Goal: Check status: Check status

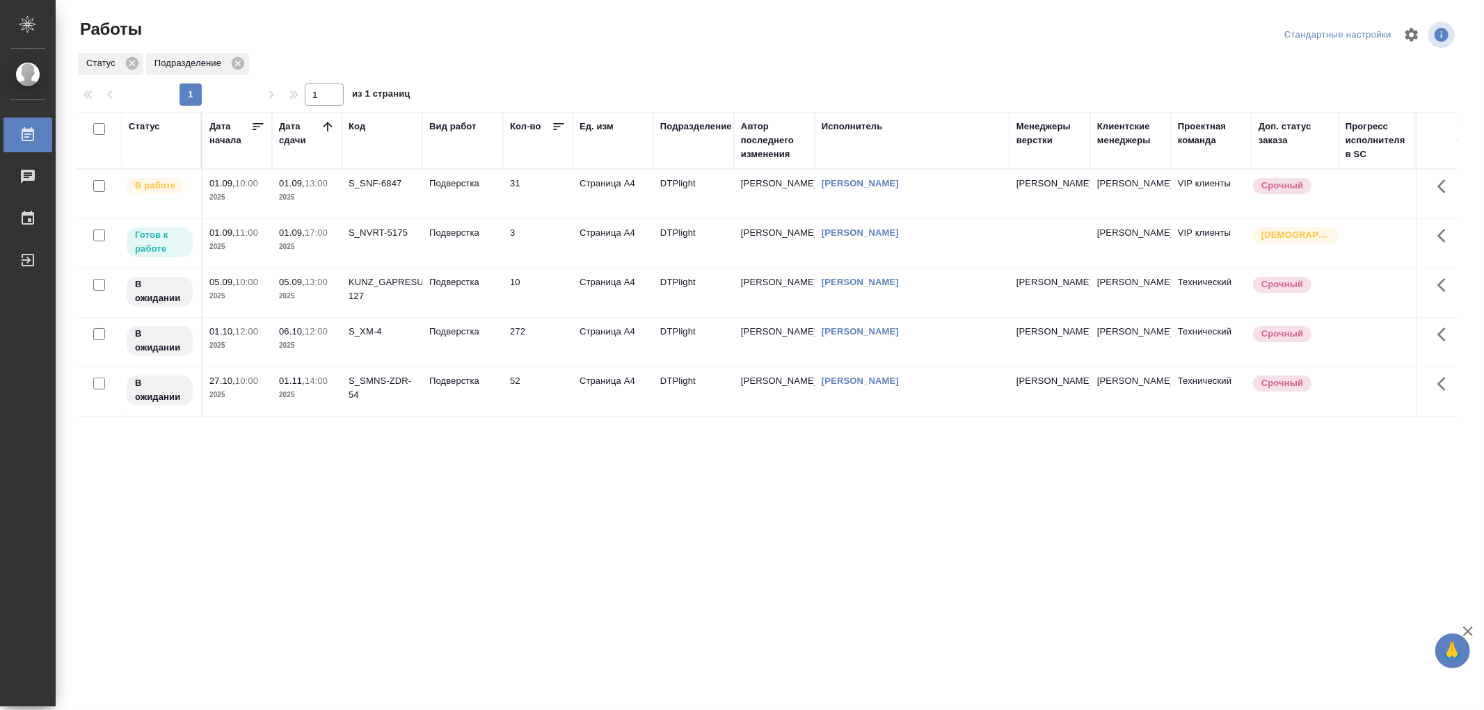
click at [395, 218] on td "S_NVRT-5175" at bounding box center [382, 194] width 81 height 49
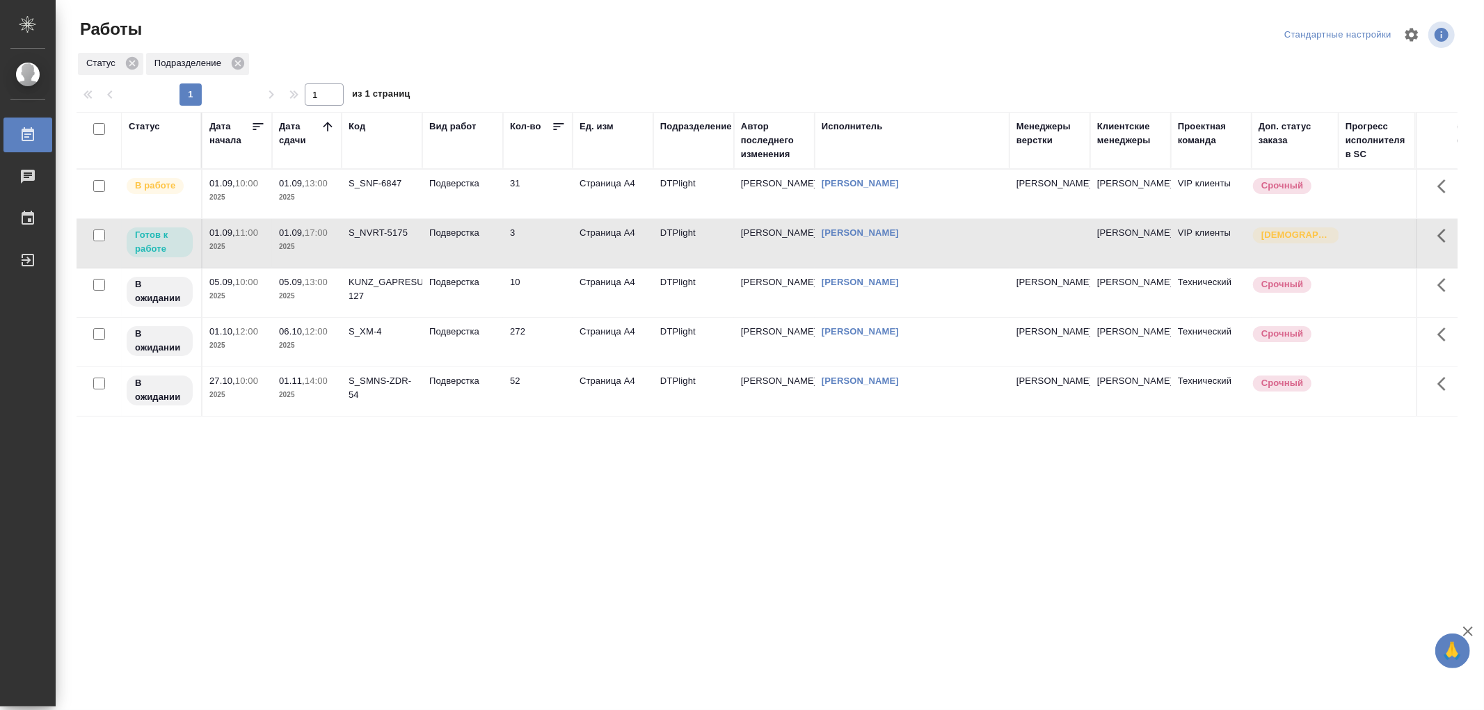
click at [395, 218] on td "S_NVRT-5175" at bounding box center [382, 194] width 81 height 49
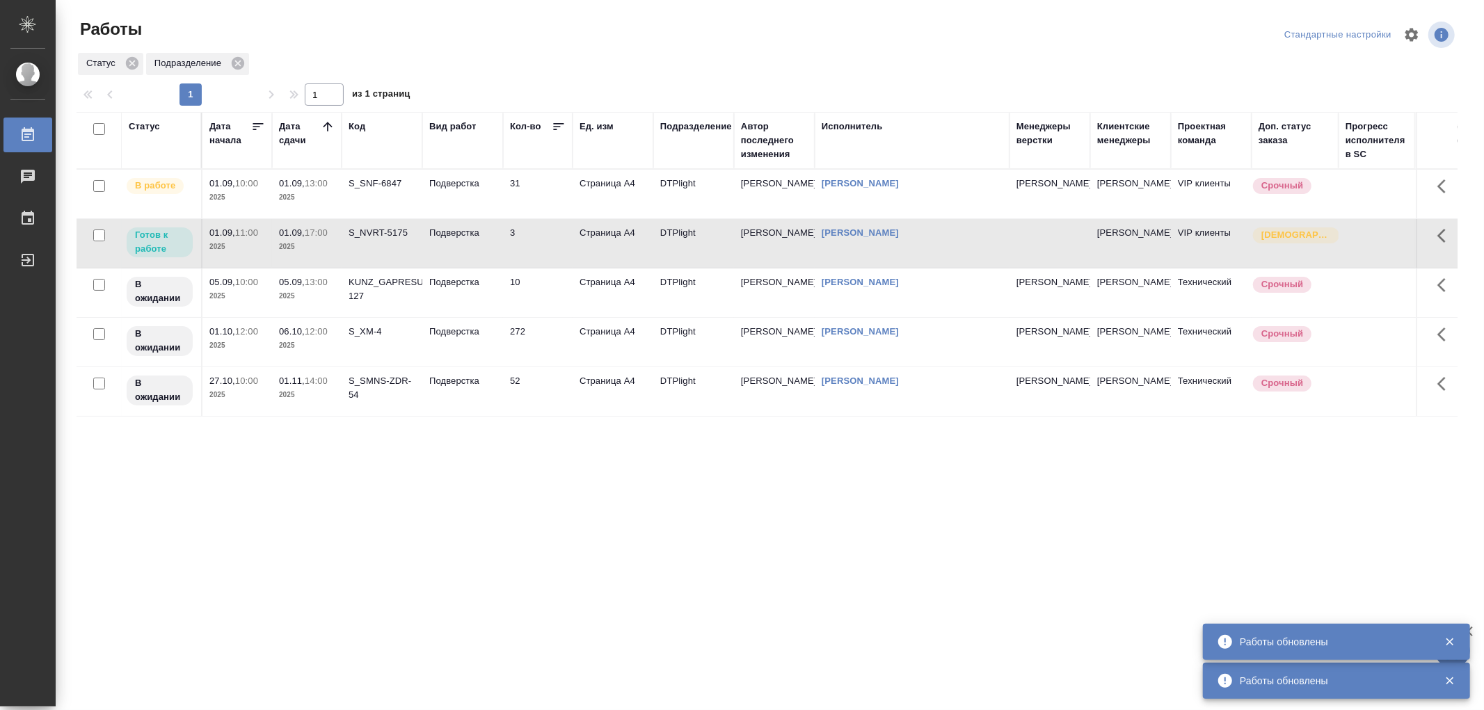
click at [483, 204] on td "Подверстка" at bounding box center [462, 194] width 81 height 49
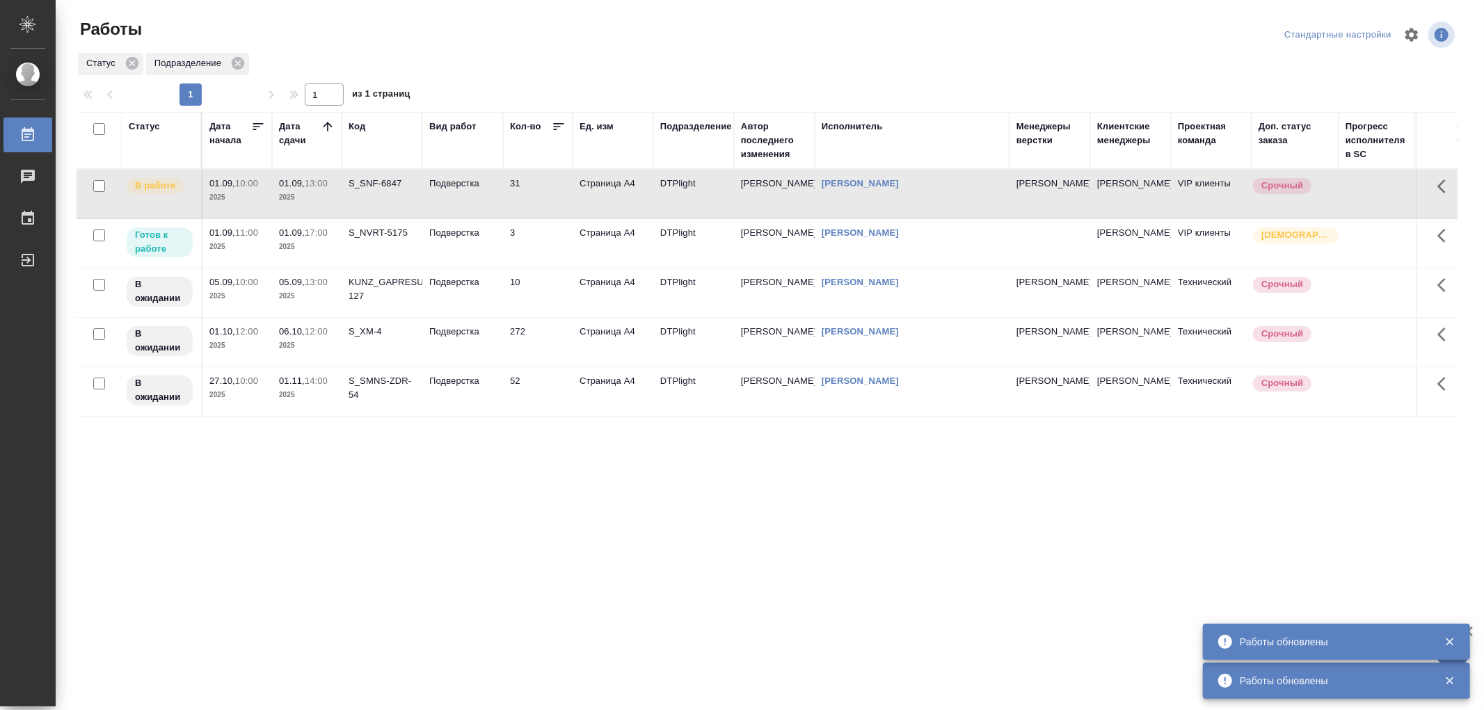
click at [483, 204] on td "Подверстка" at bounding box center [462, 194] width 81 height 49
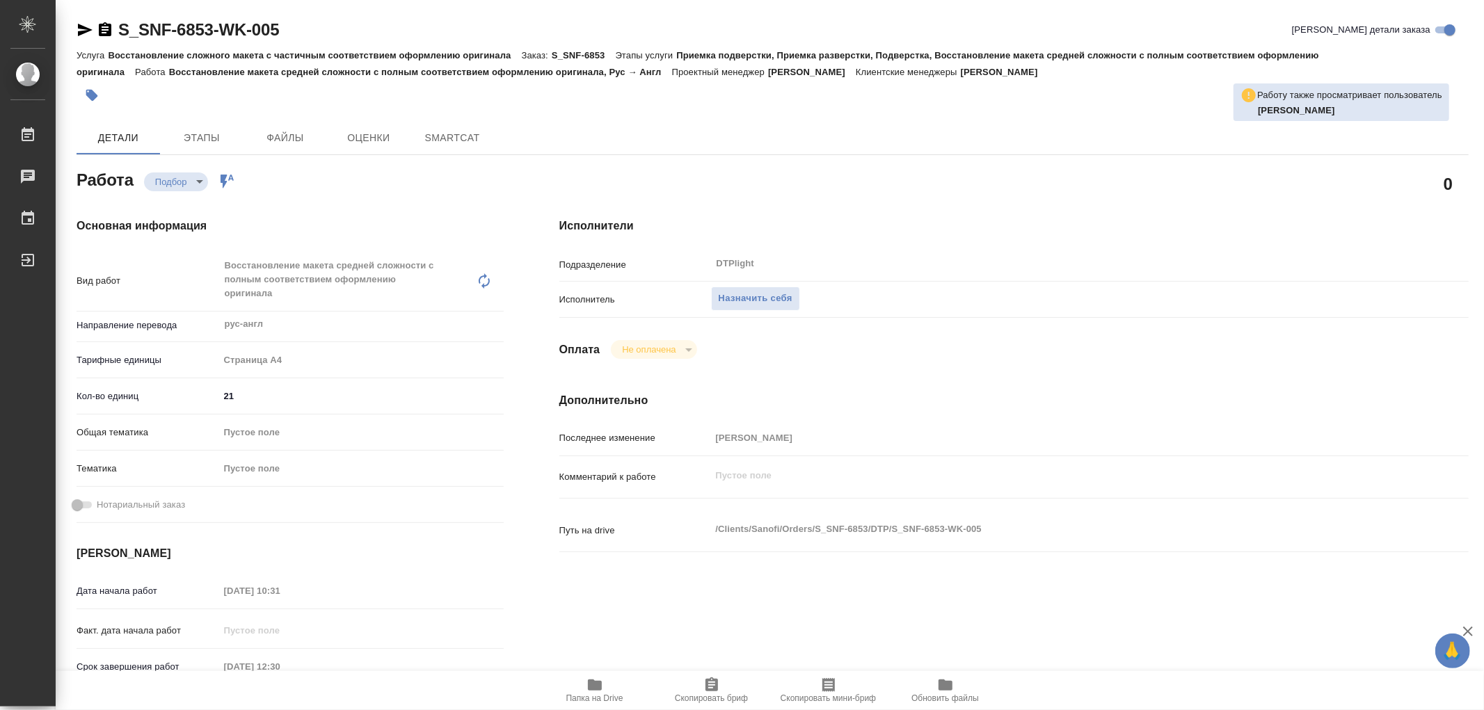
type textarea "x"
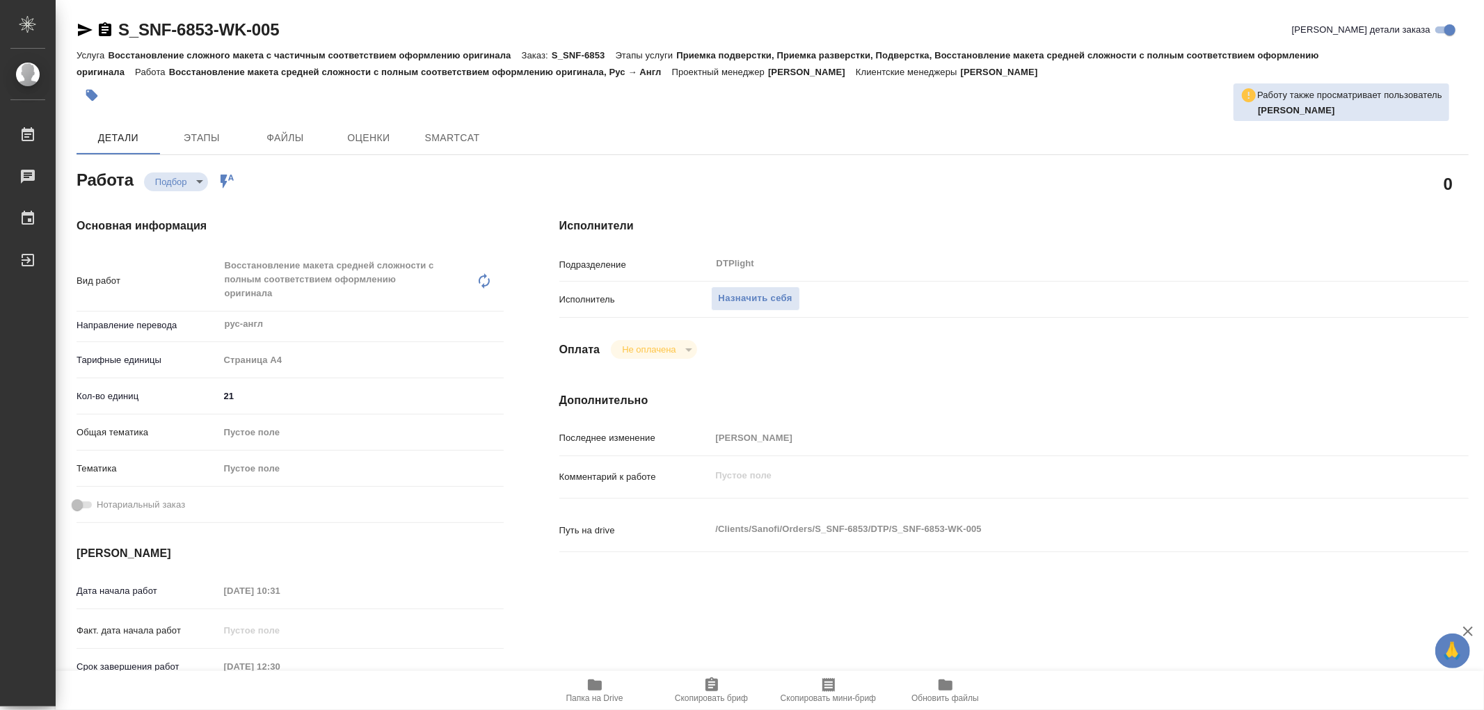
type textarea "x"
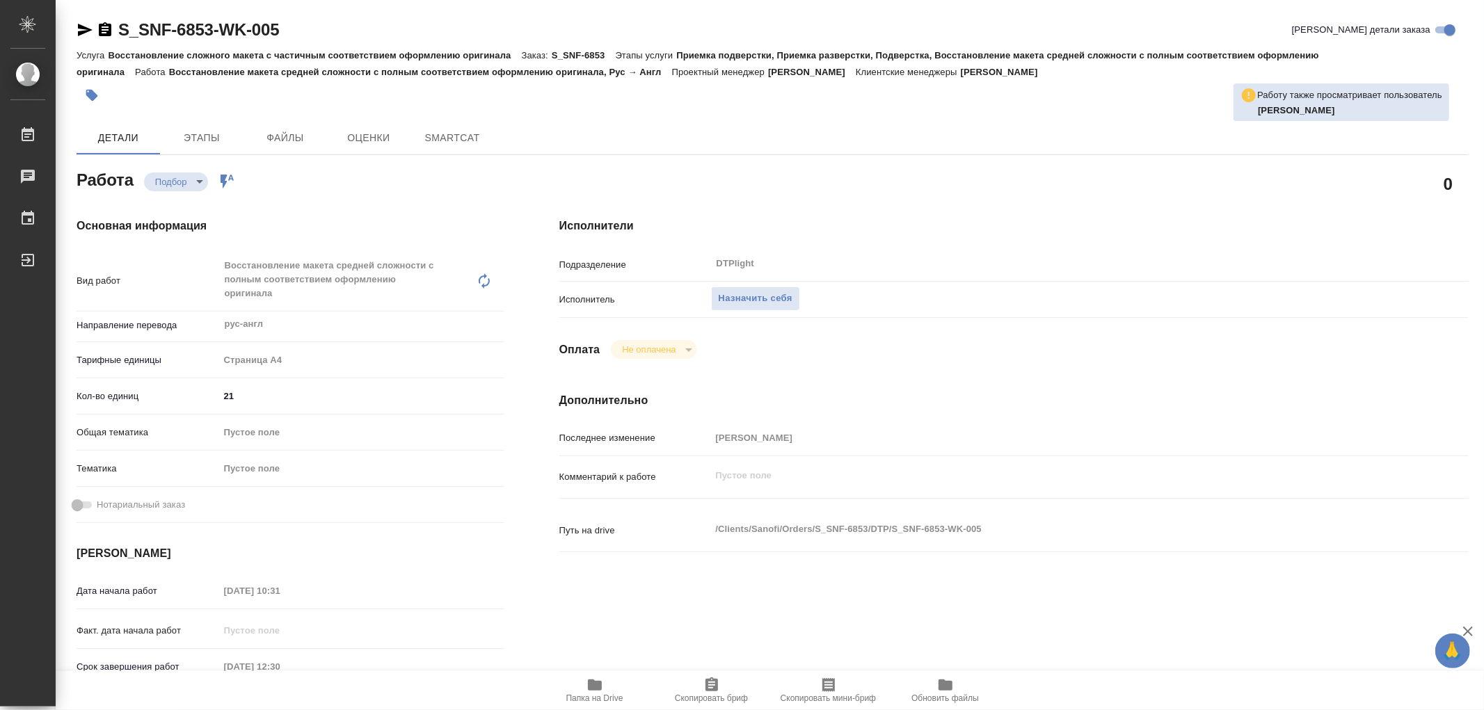
type textarea "x"
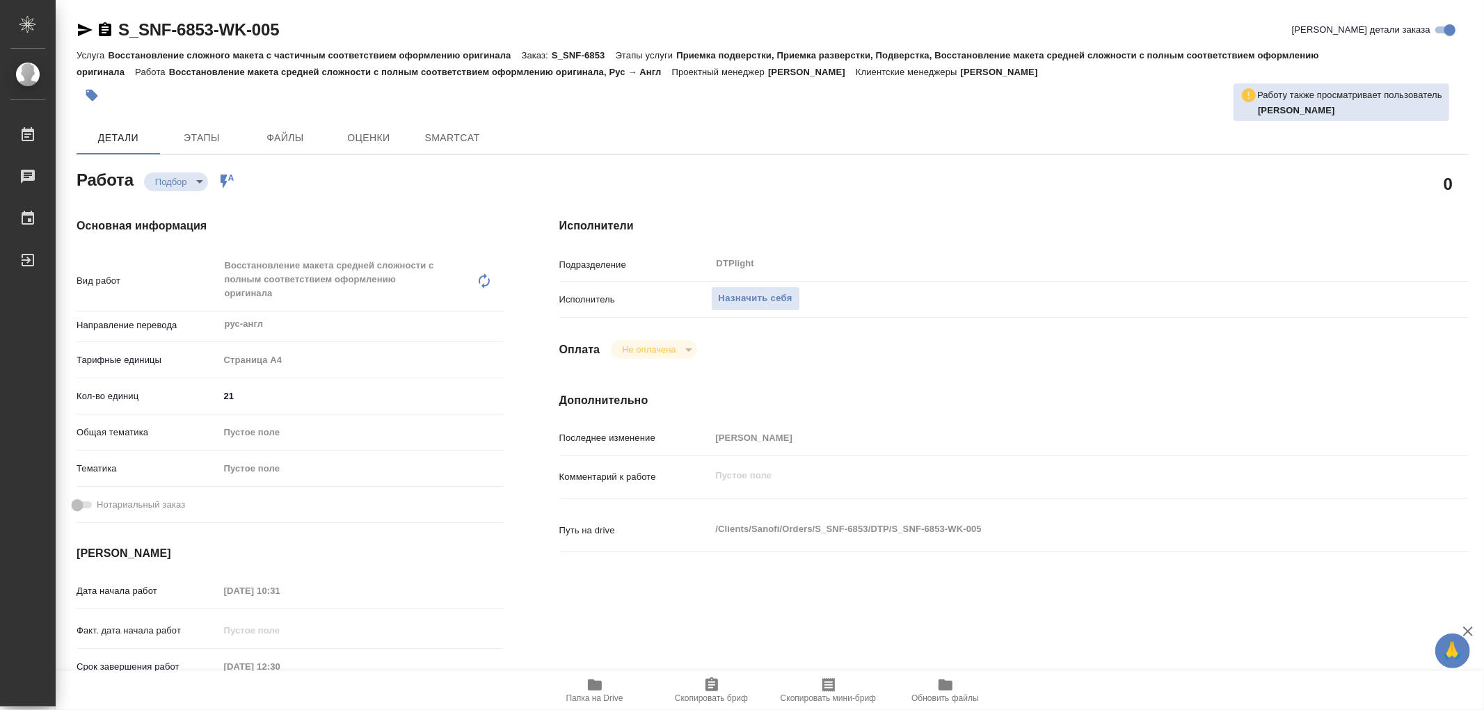
type textarea "x"
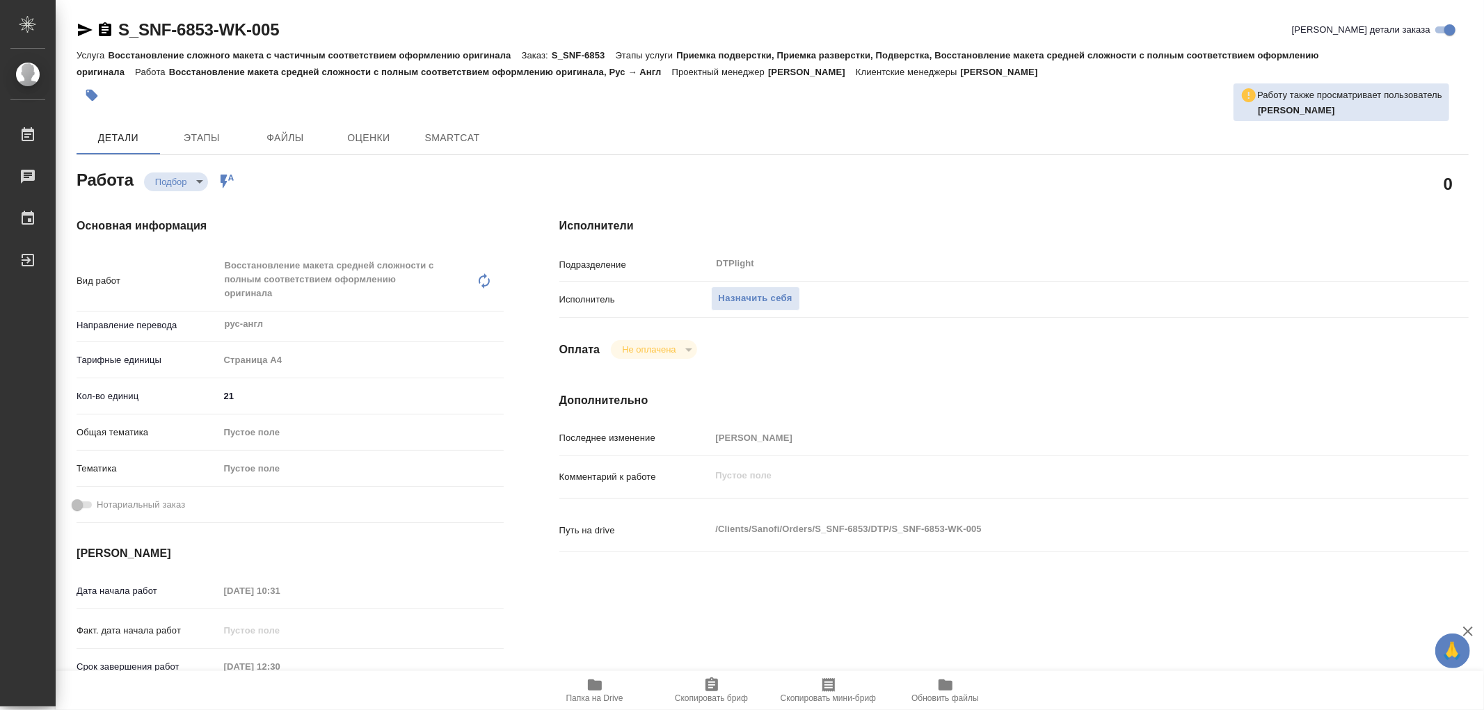
type textarea "x"
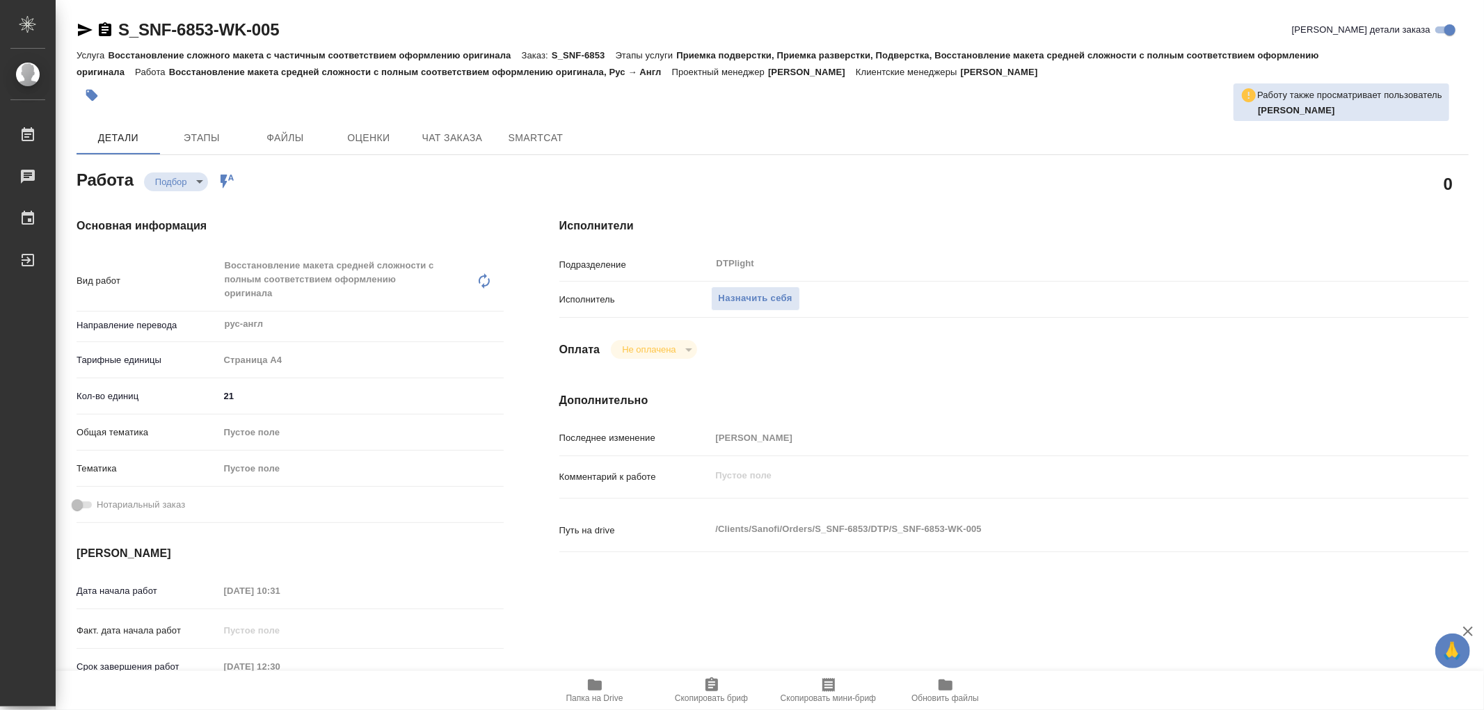
type textarea "x"
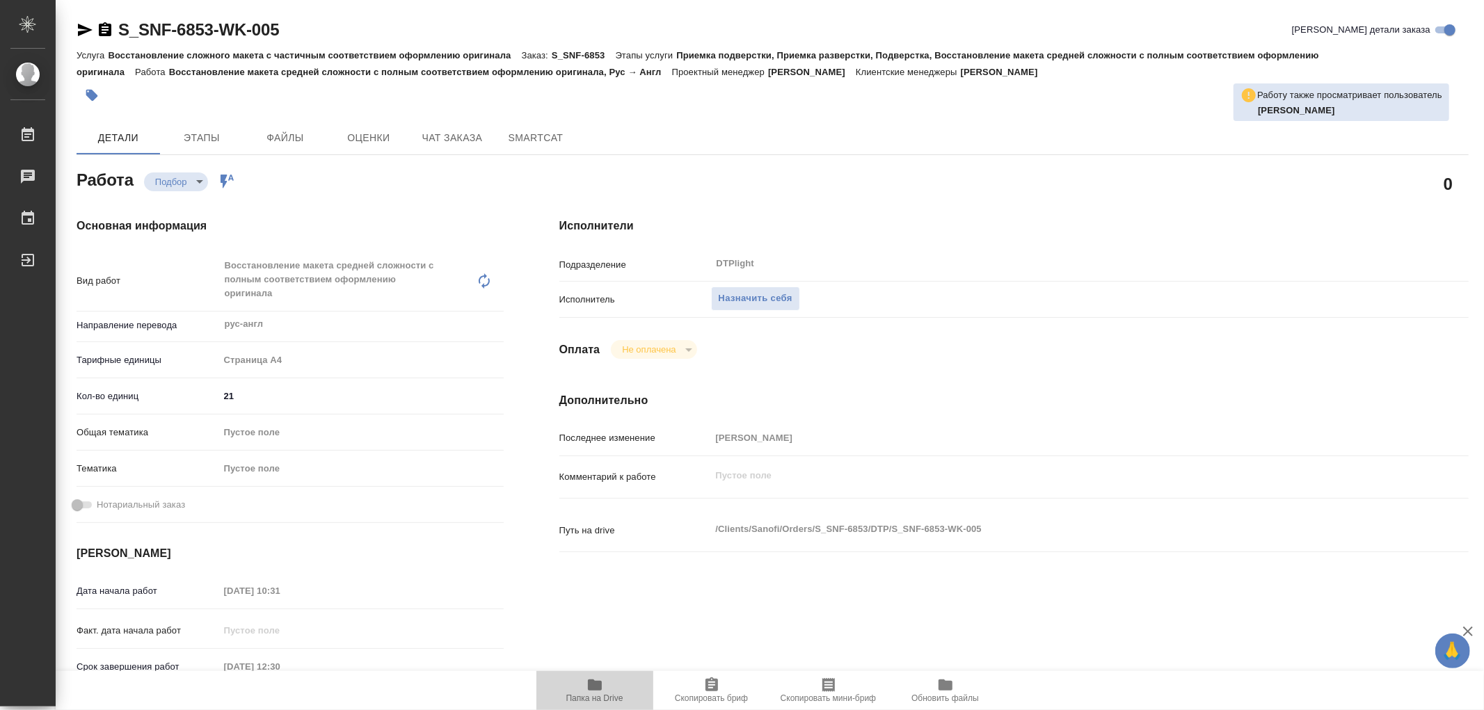
click at [600, 687] on icon "button" at bounding box center [595, 685] width 14 height 11
type textarea "x"
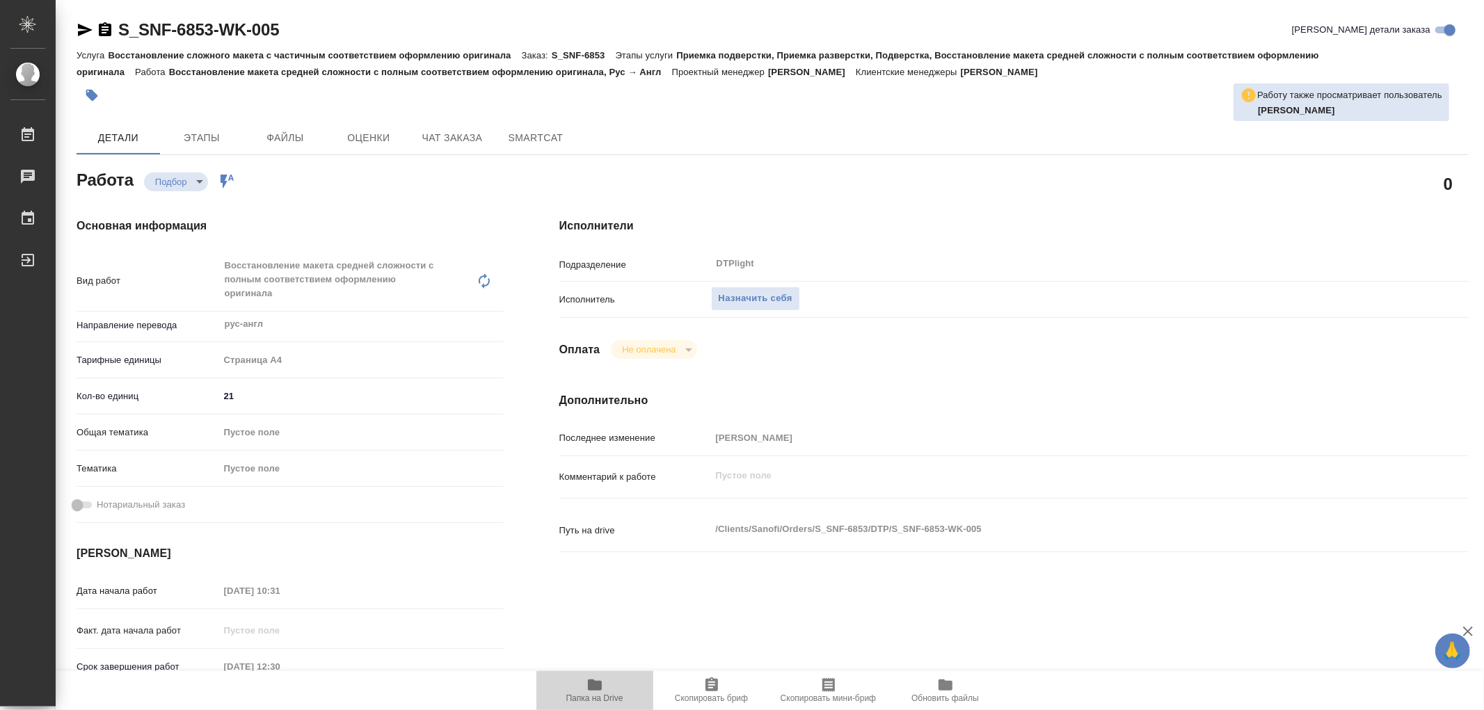
type textarea "x"
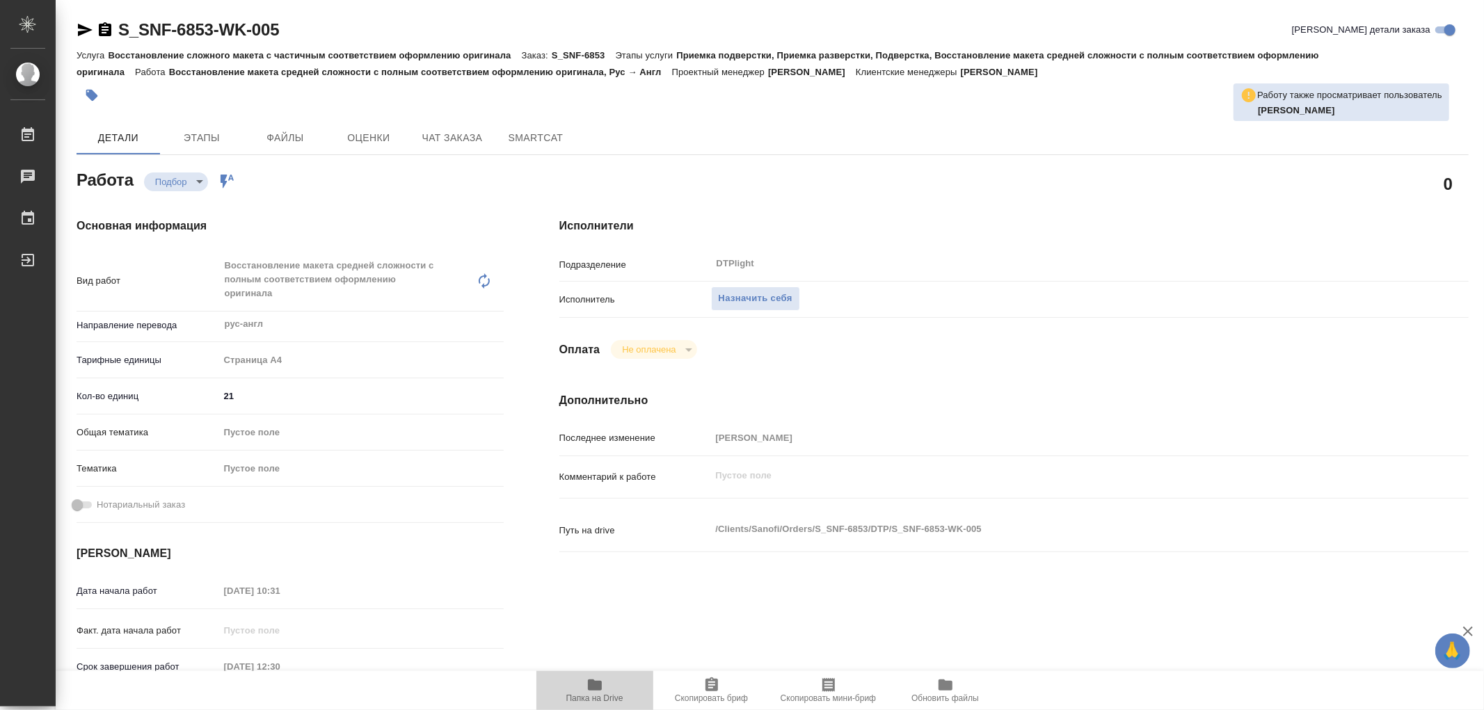
type textarea "x"
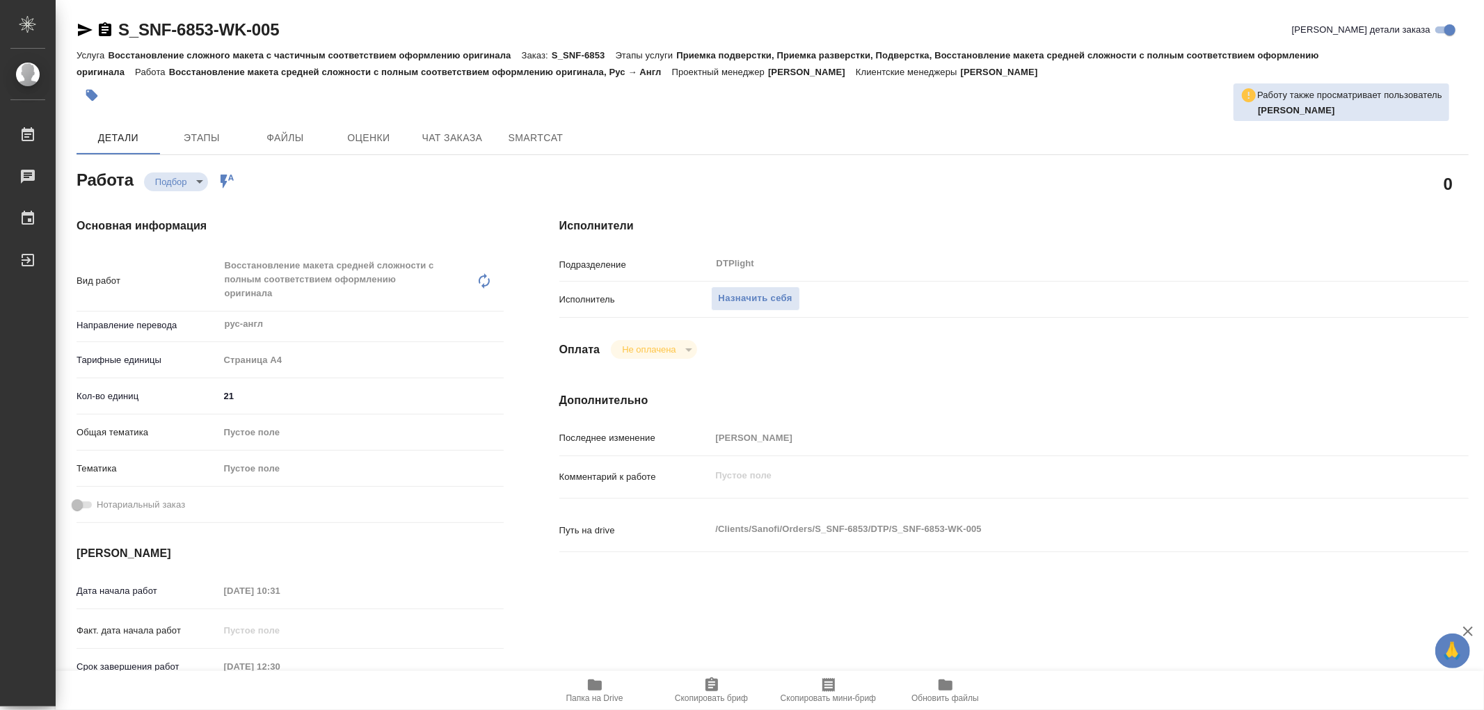
type textarea "x"
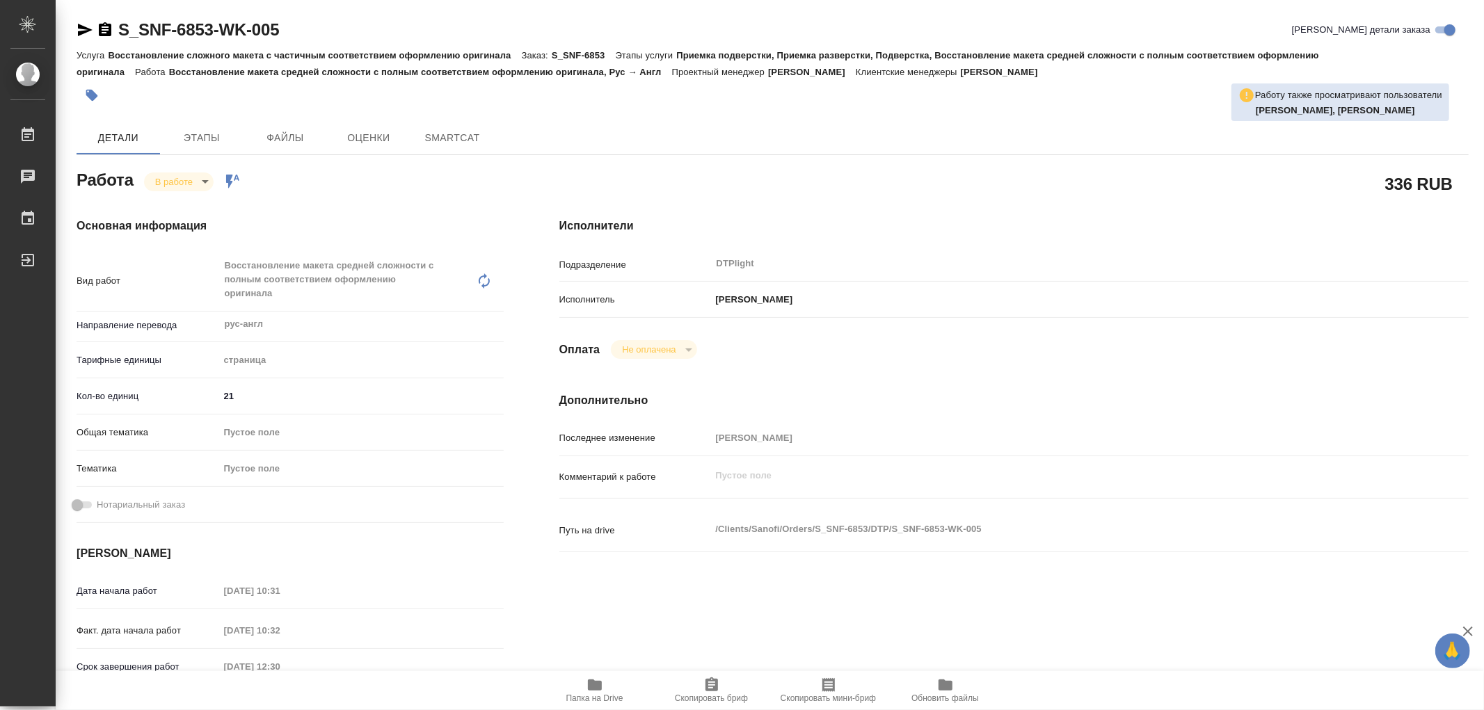
type textarea "x"
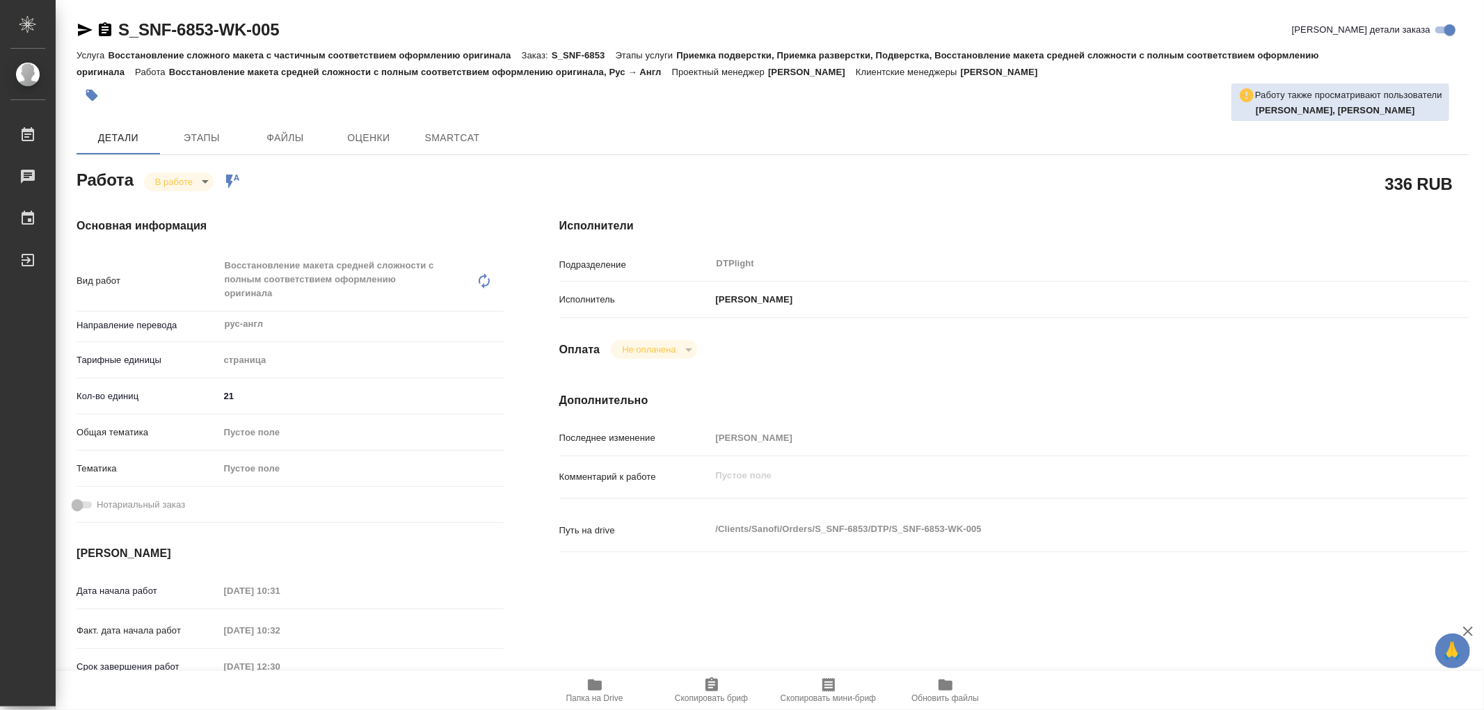
type textarea "x"
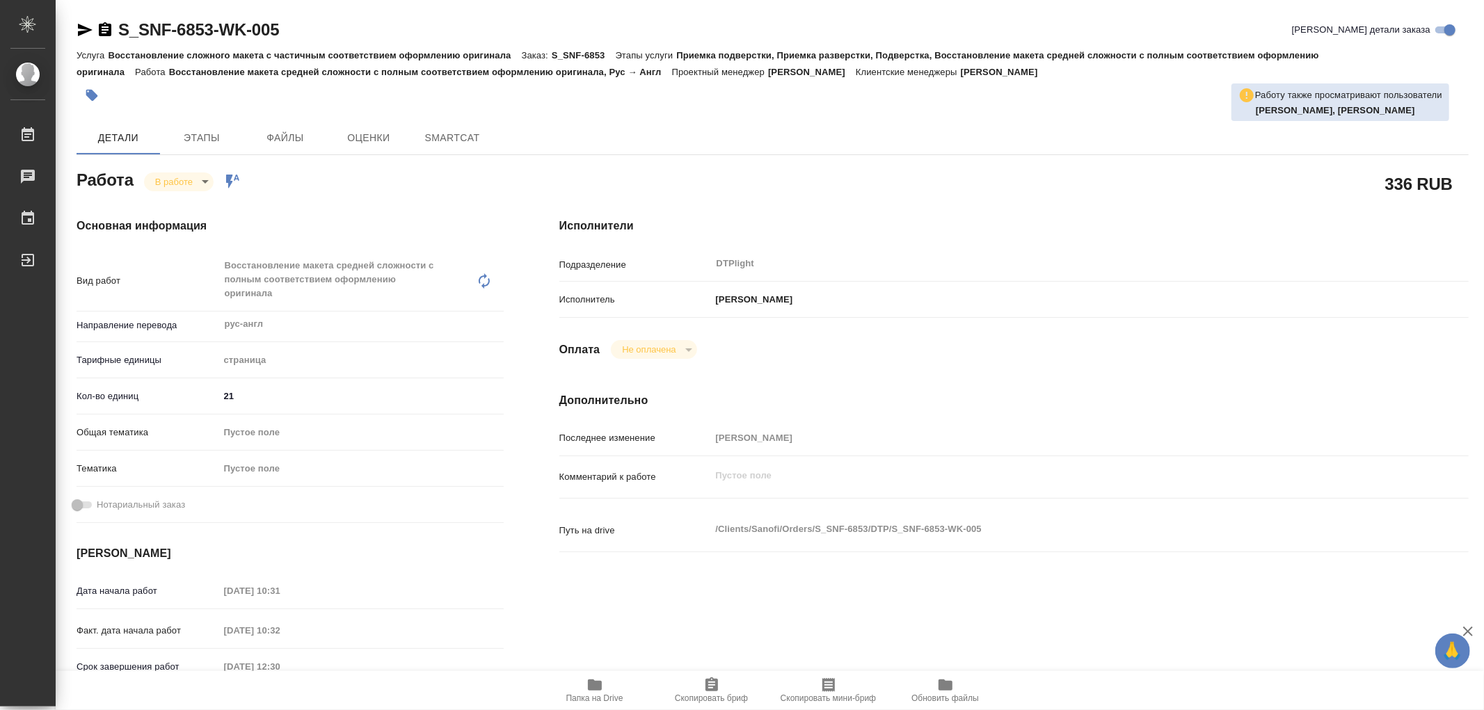
type textarea "x"
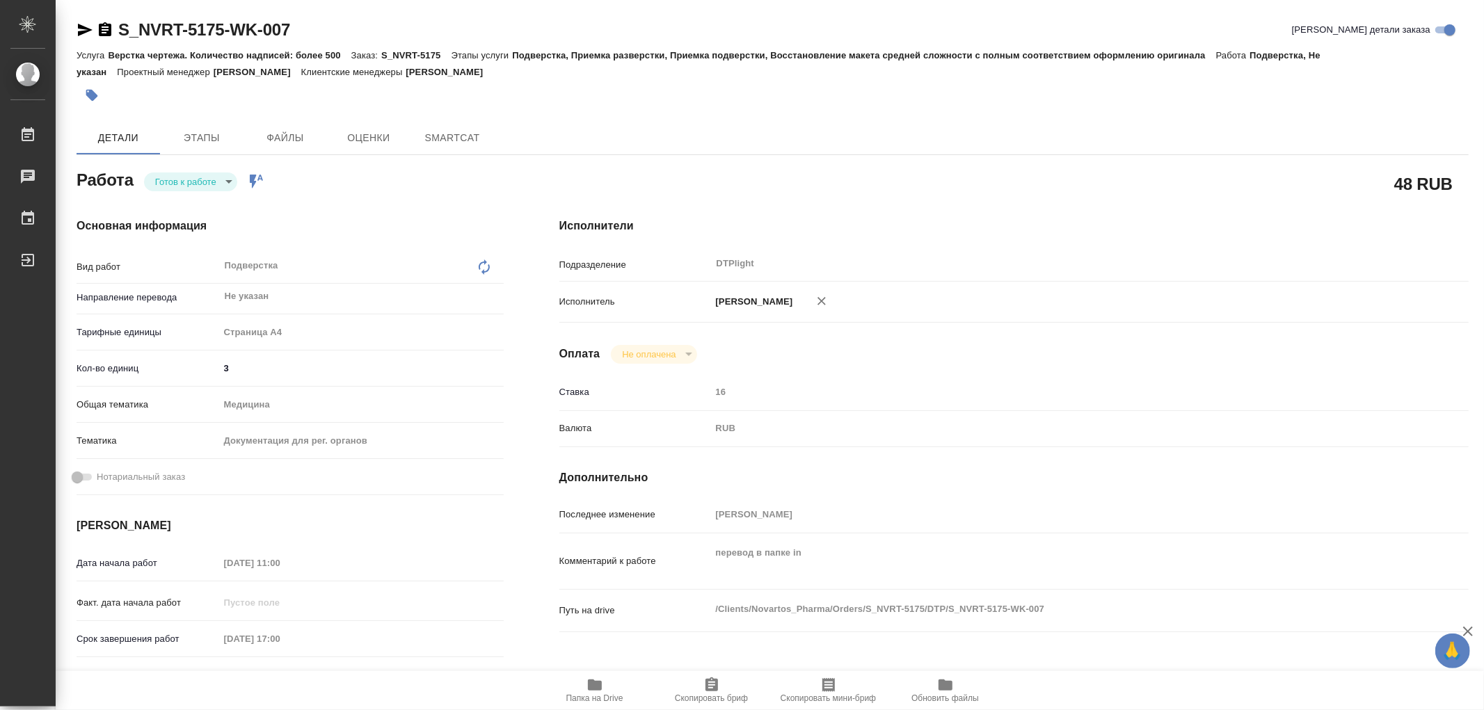
type textarea "x"
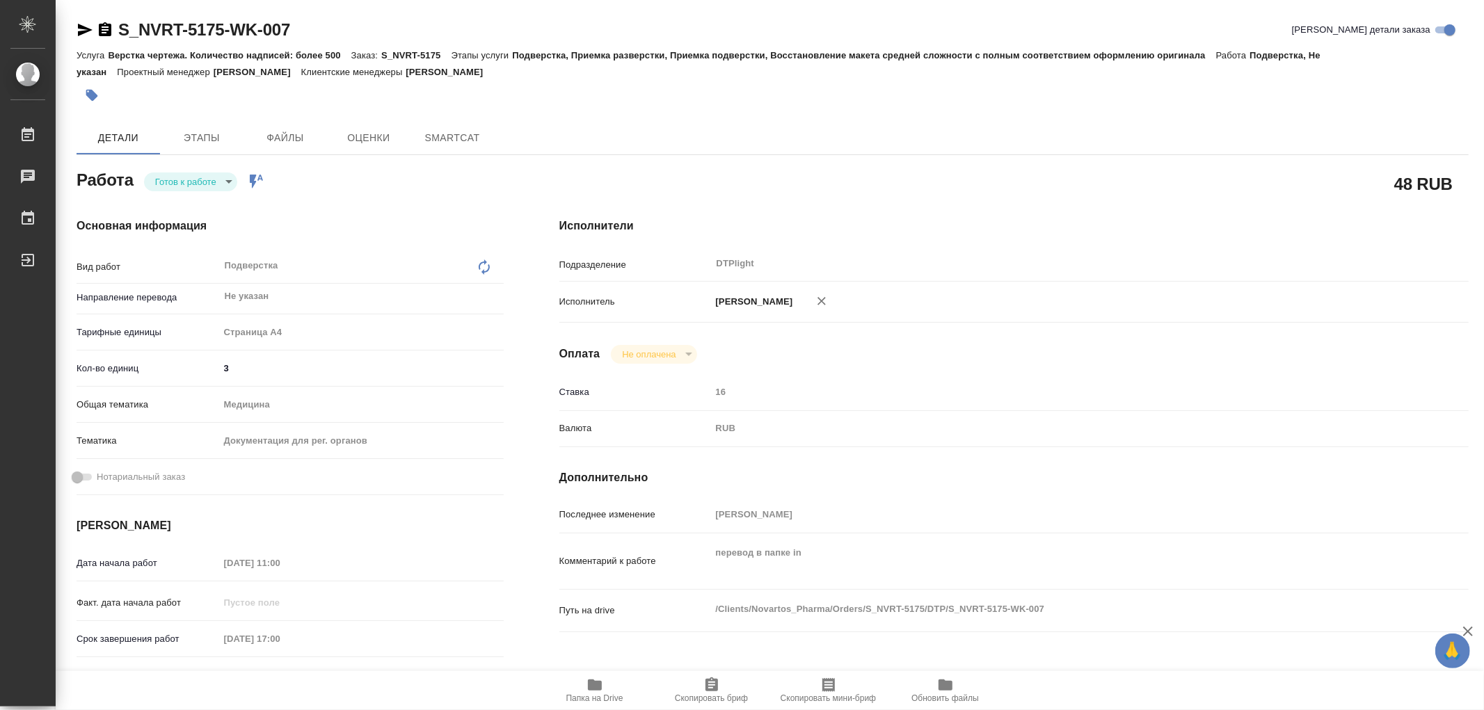
type textarea "x"
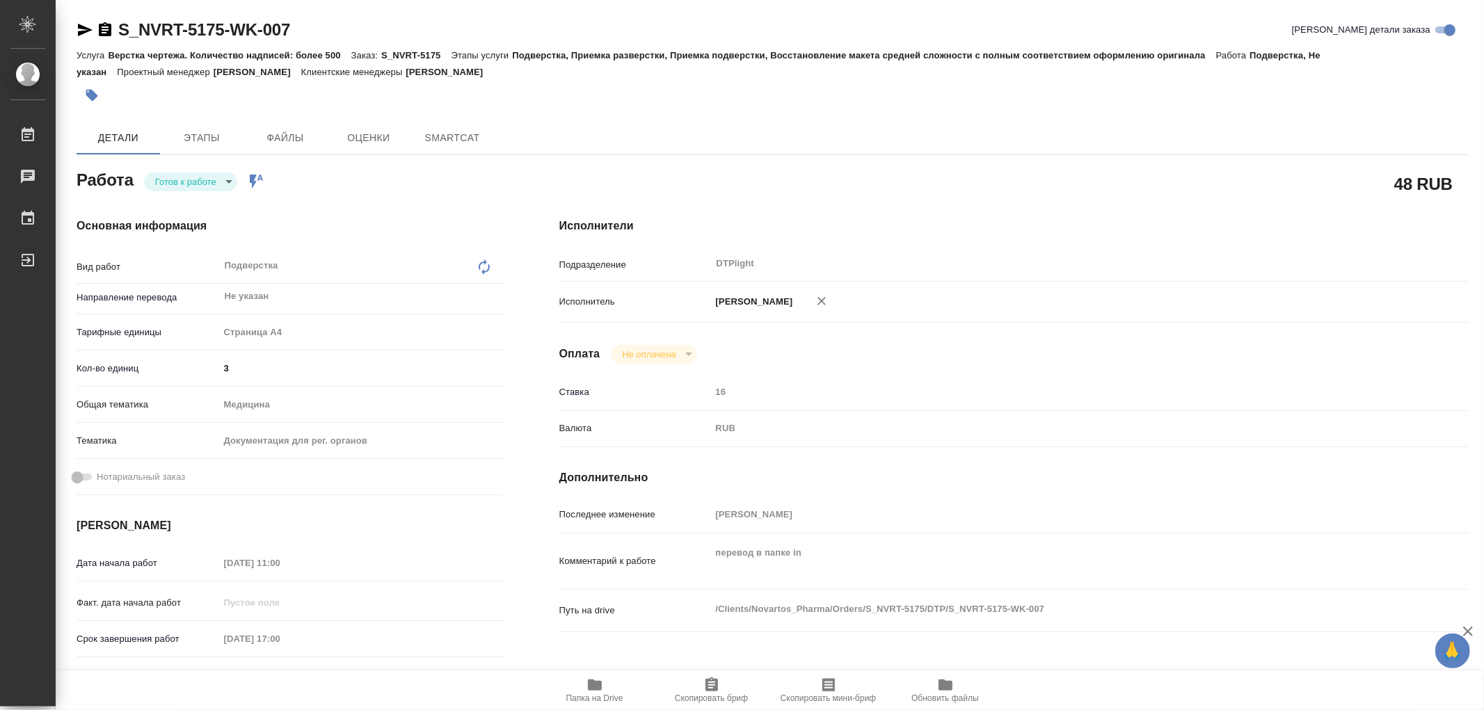
type textarea "x"
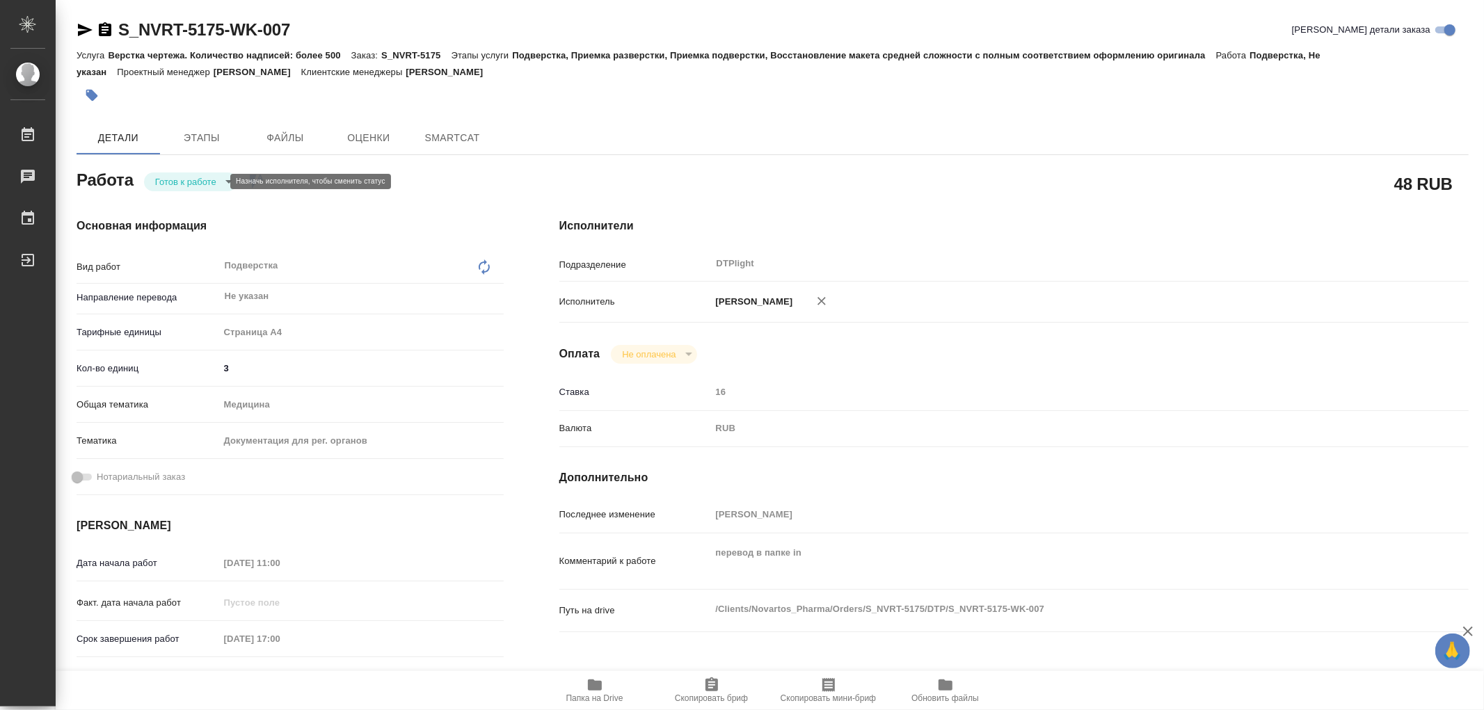
type textarea "x"
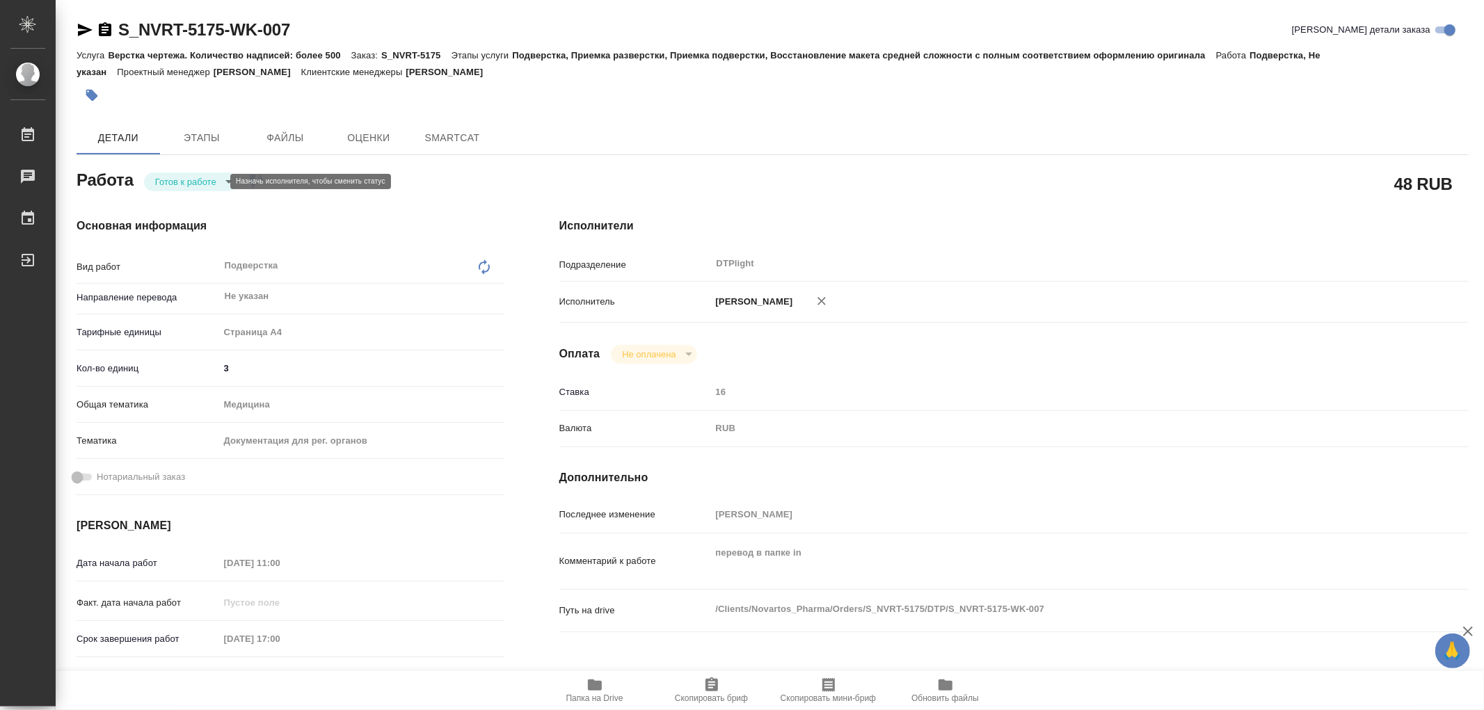
type textarea "x"
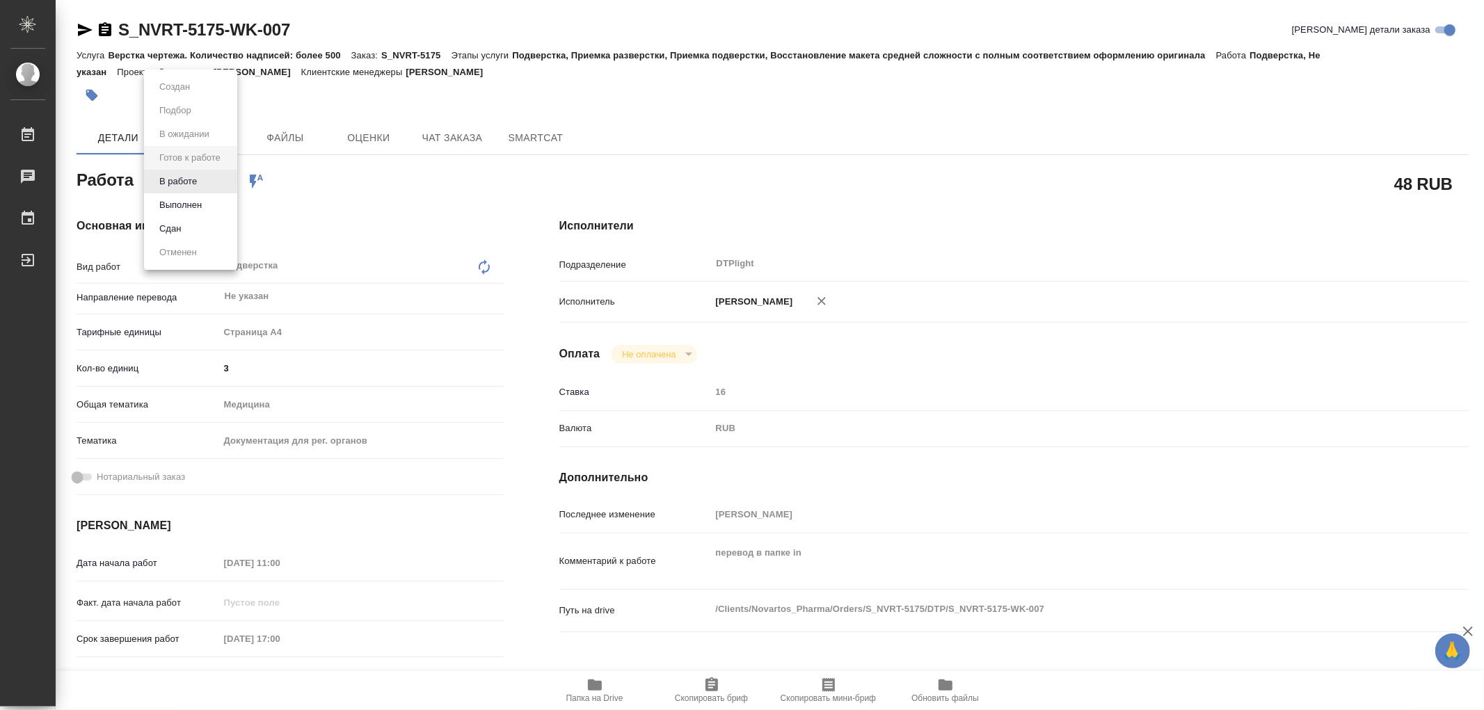
click at [189, 179] on body "🙏 .cls-1 fill:#fff; AWATERA Работы Чаты График Выйти S_NVRT-5175-WK-007 Кратко …" at bounding box center [742, 355] width 1484 height 710
type textarea "x"
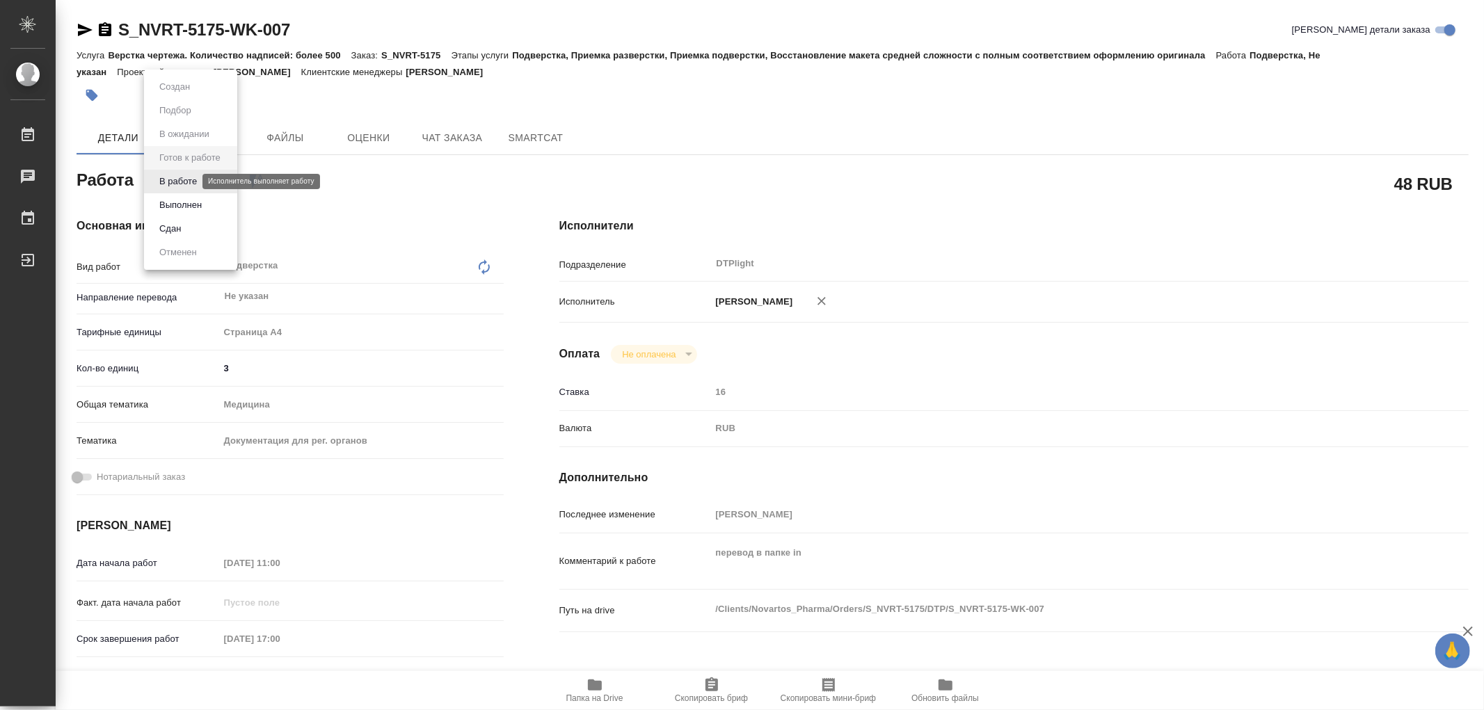
type textarea "x"
click at [189, 179] on button "В работе" at bounding box center [178, 181] width 46 height 15
type textarea "x"
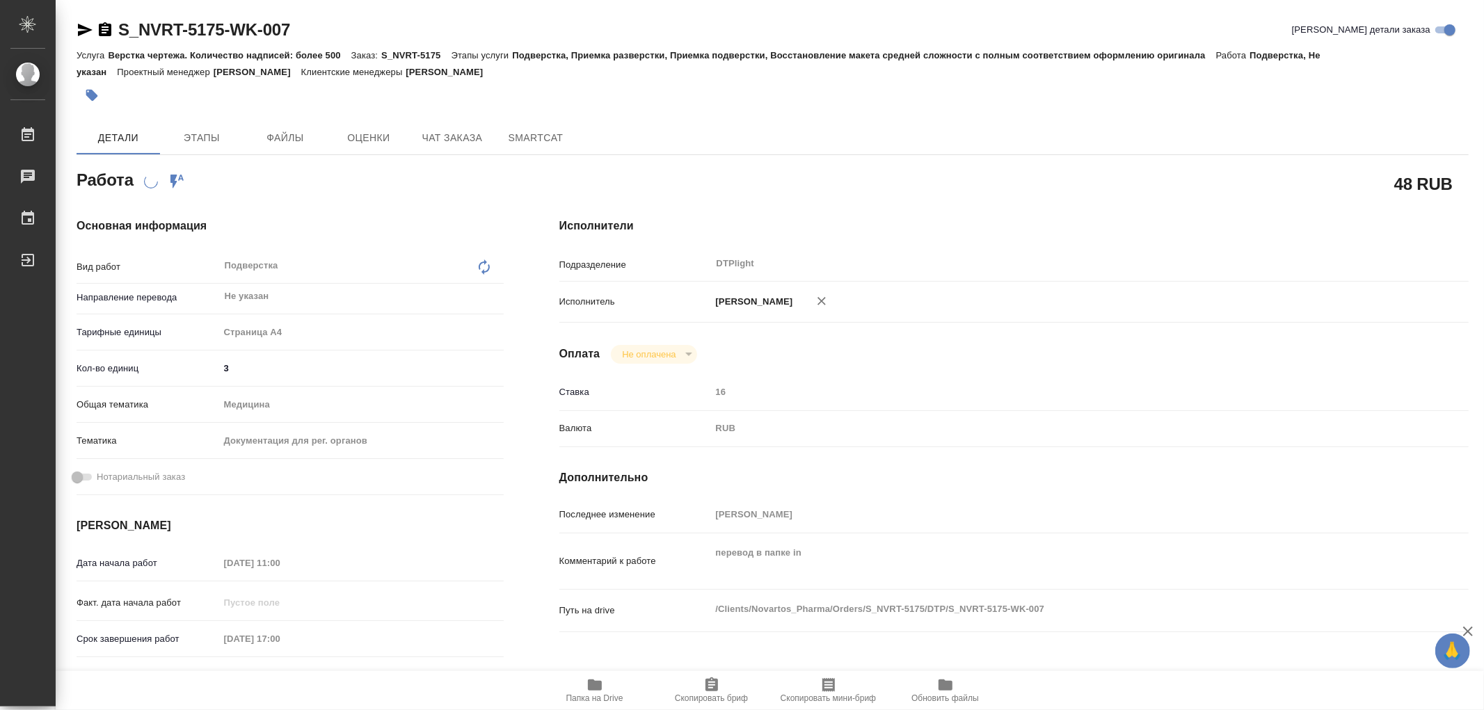
type textarea "x"
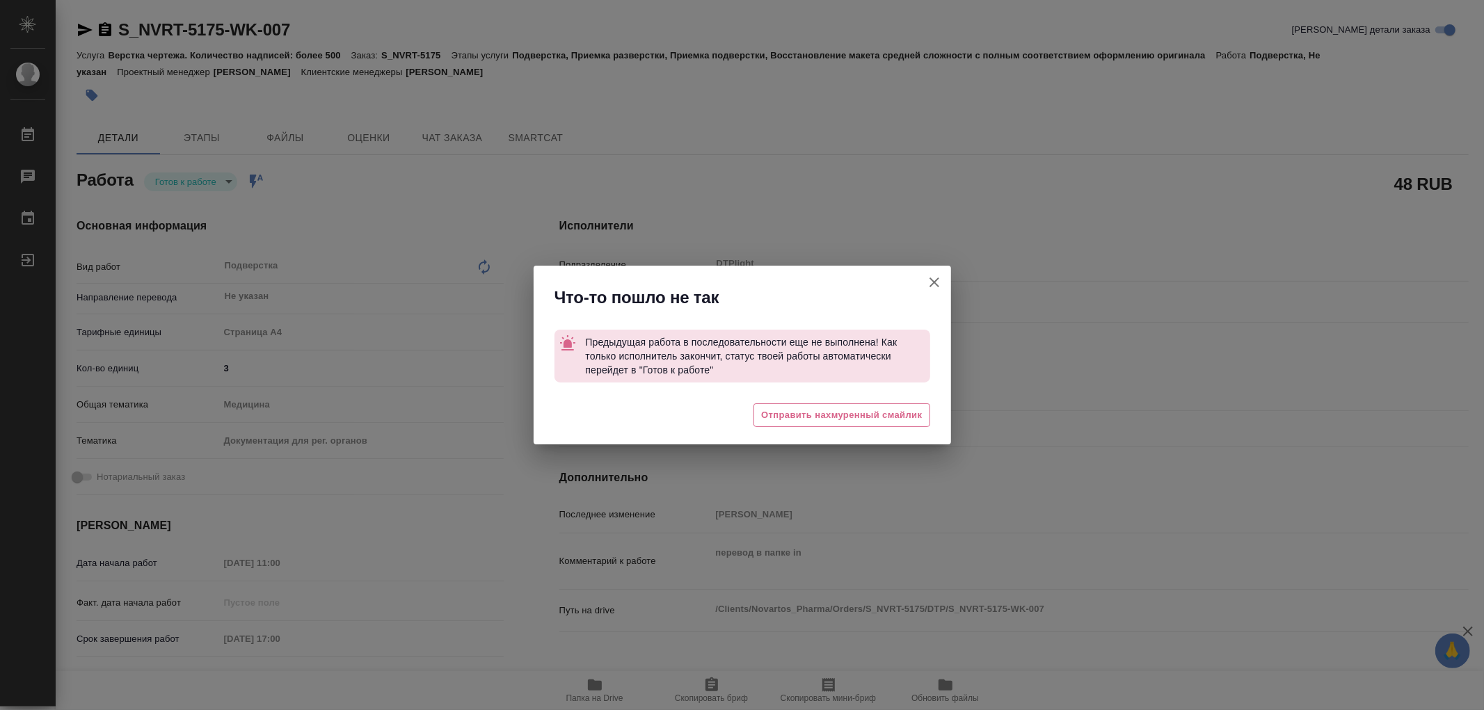
type textarea "x"
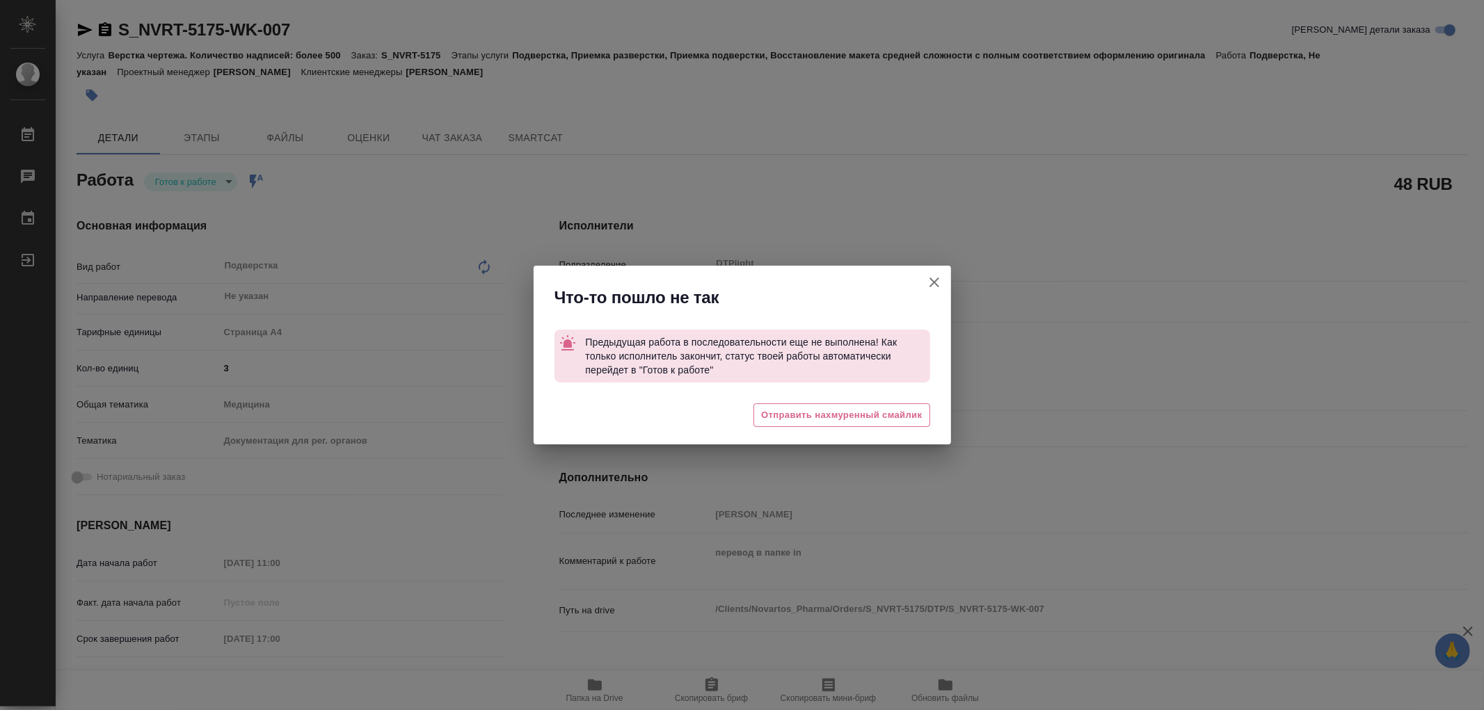
type textarea "x"
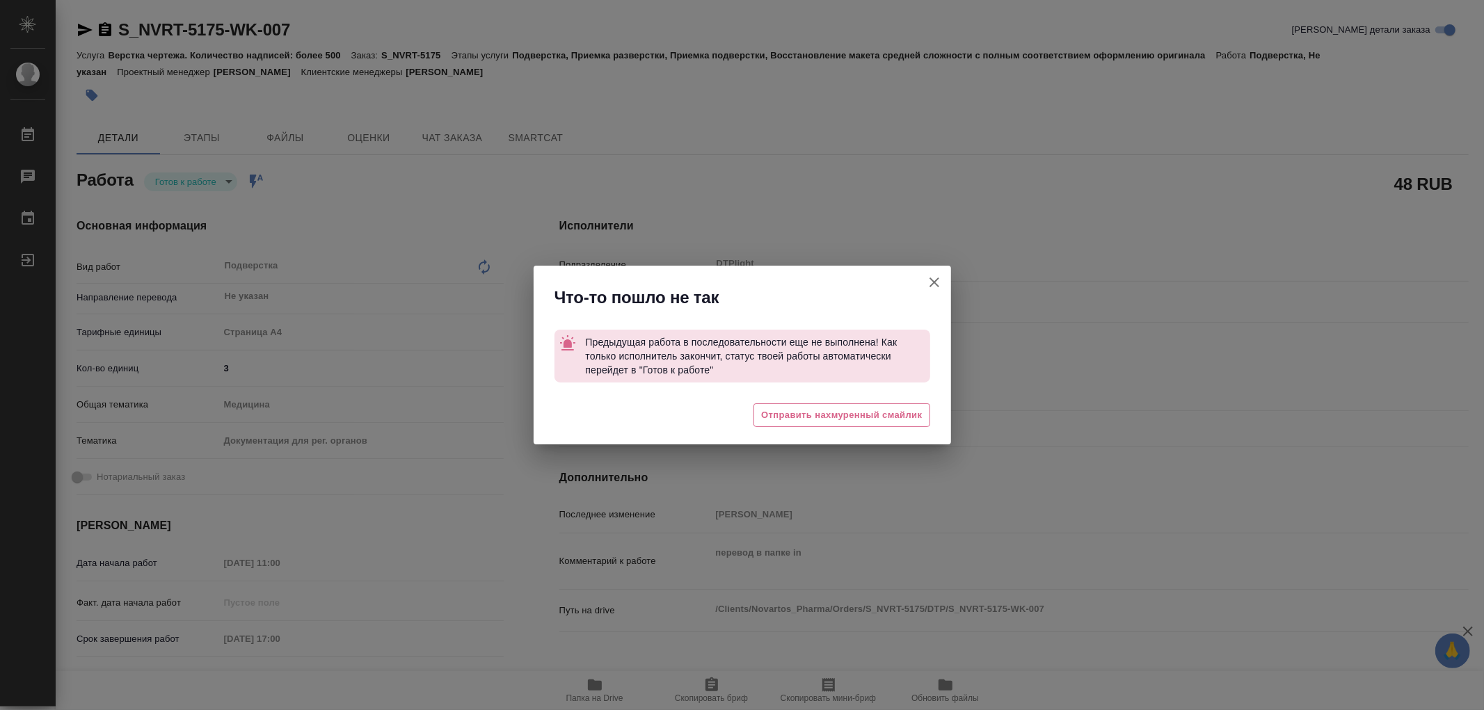
click at [940, 277] on icon "button" at bounding box center [934, 282] width 17 height 17
type textarea "x"
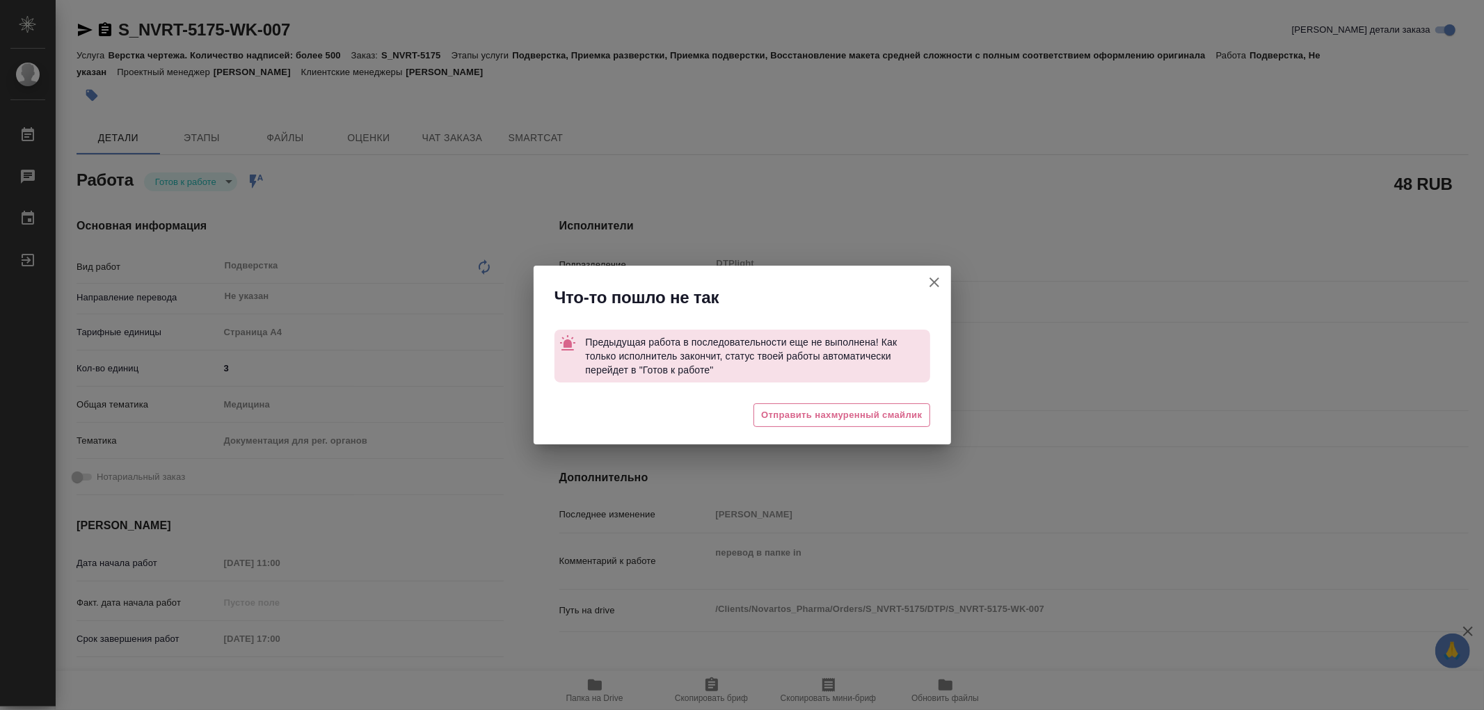
type textarea "x"
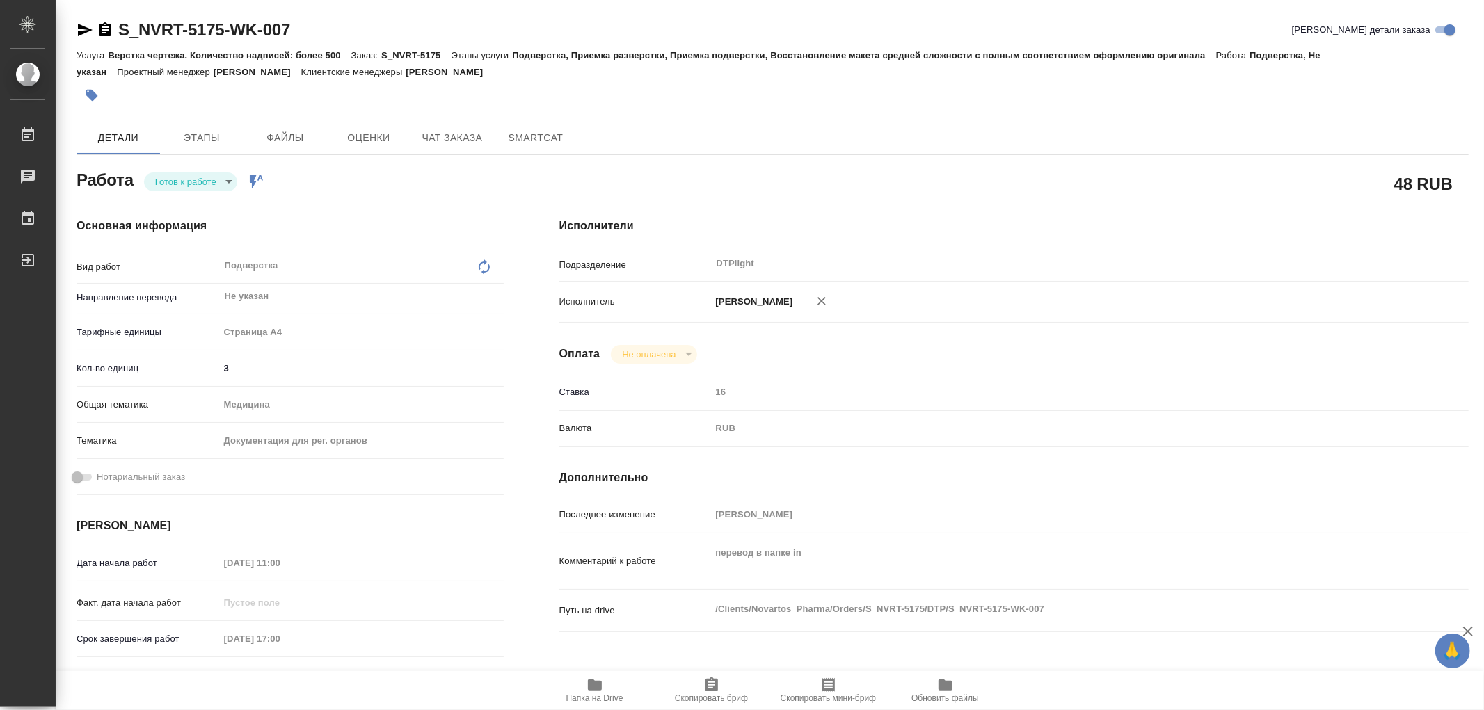
type textarea "x"
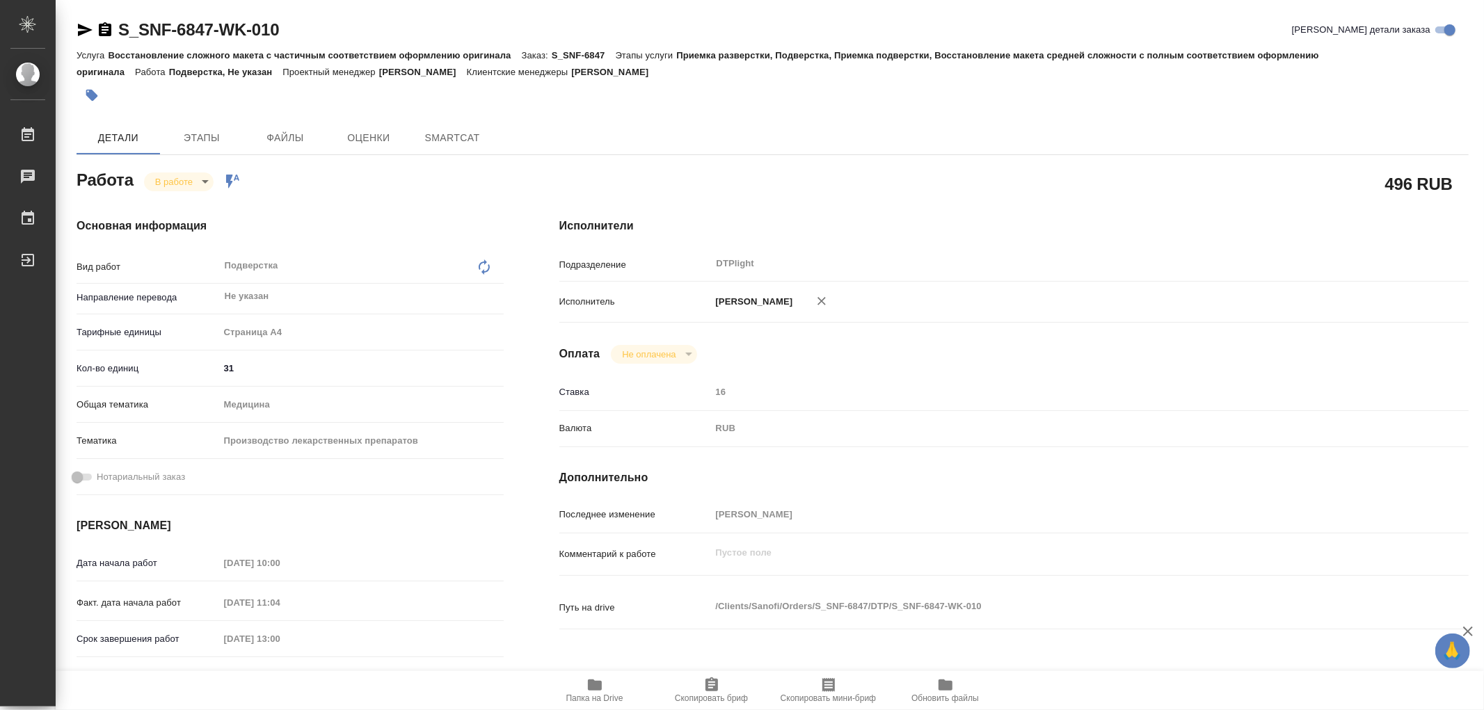
type textarea "x"
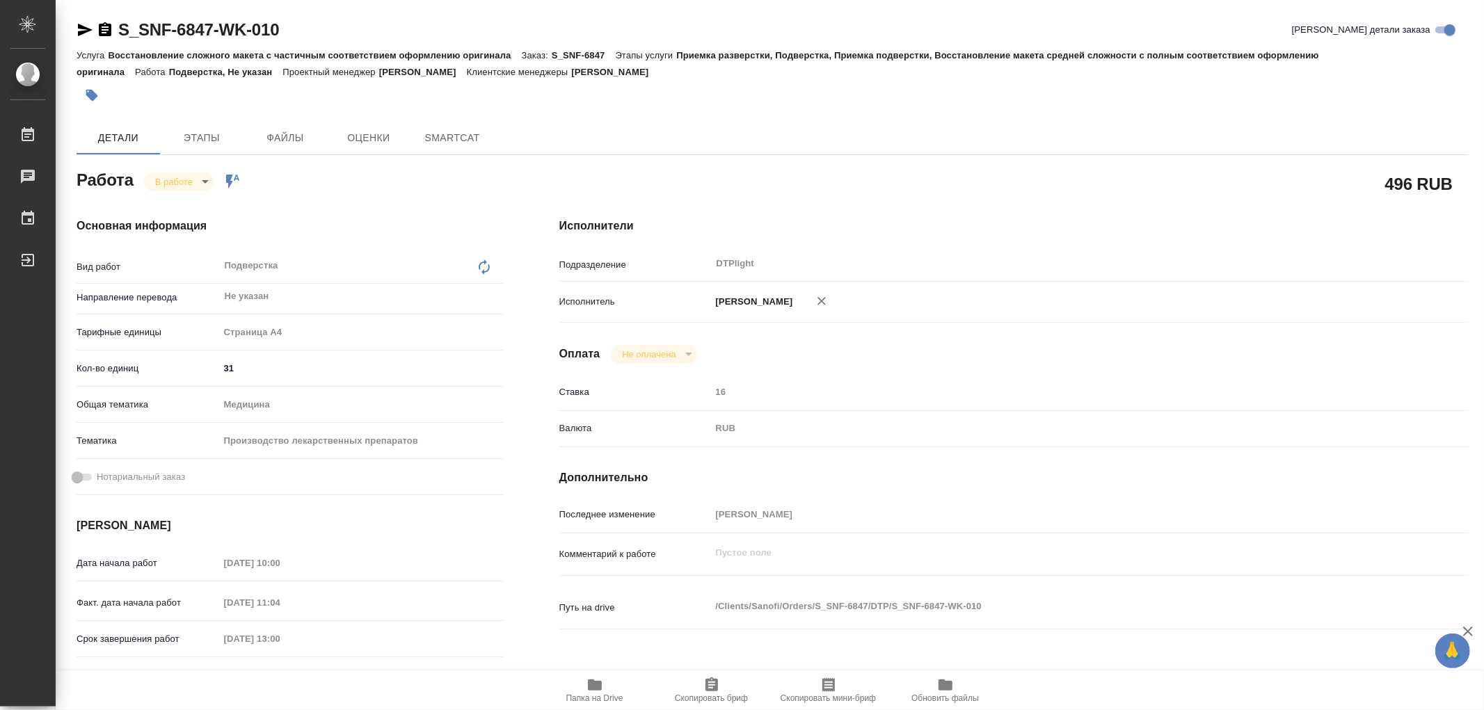
type textarea "x"
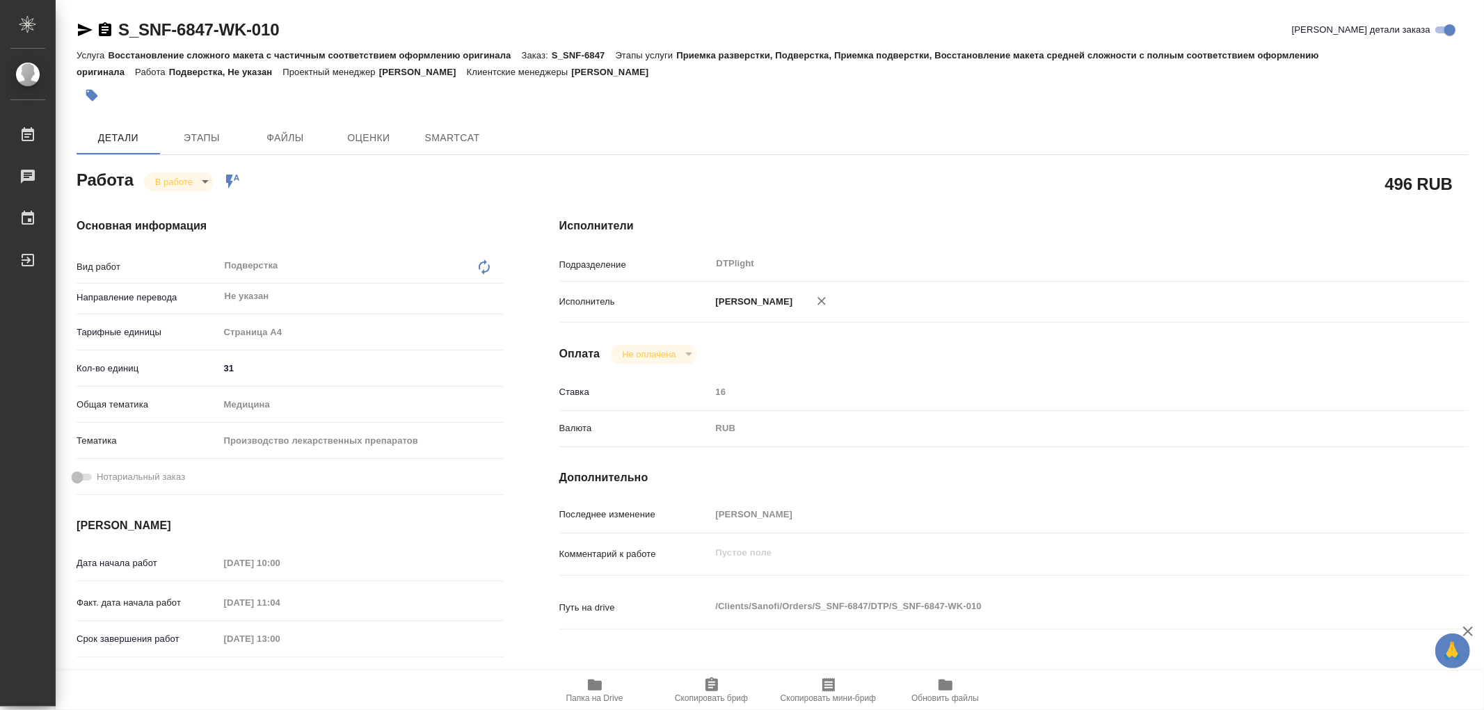
type textarea "x"
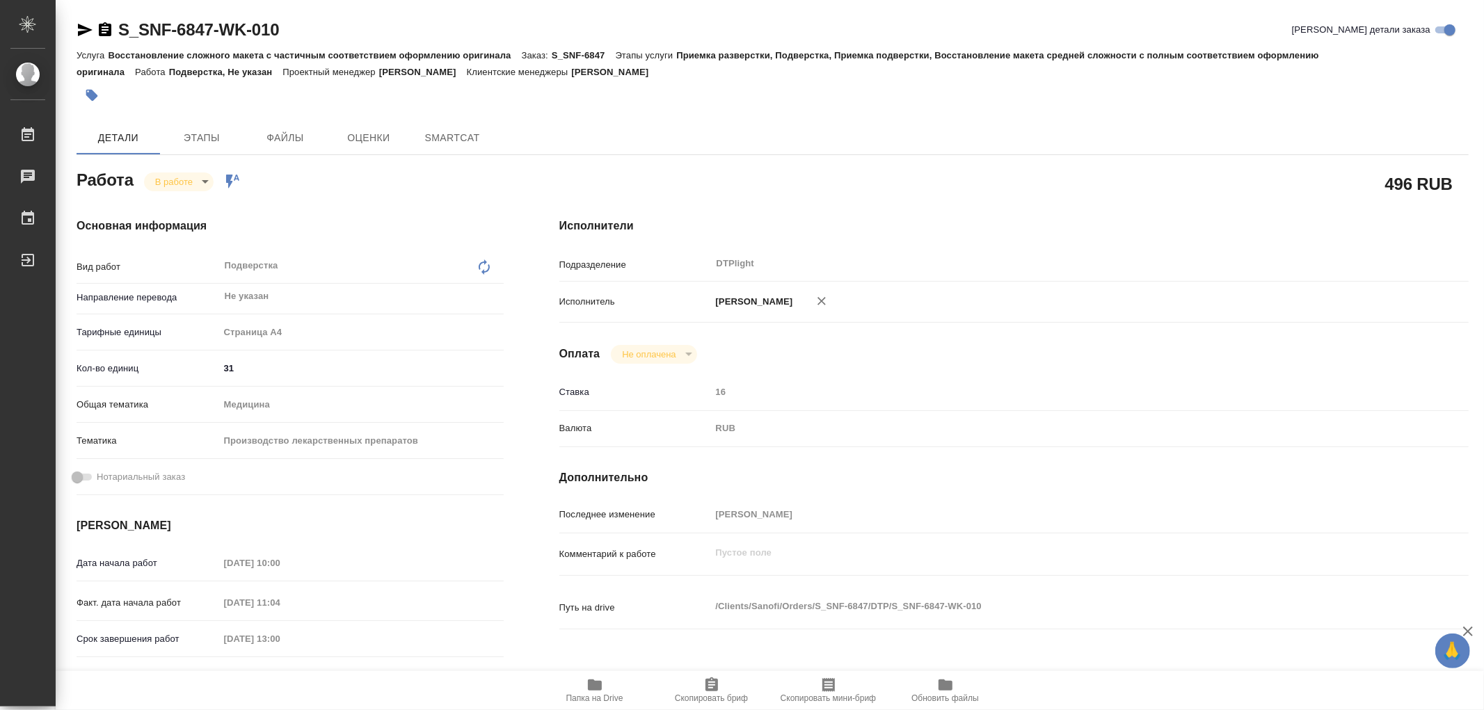
type textarea "x"
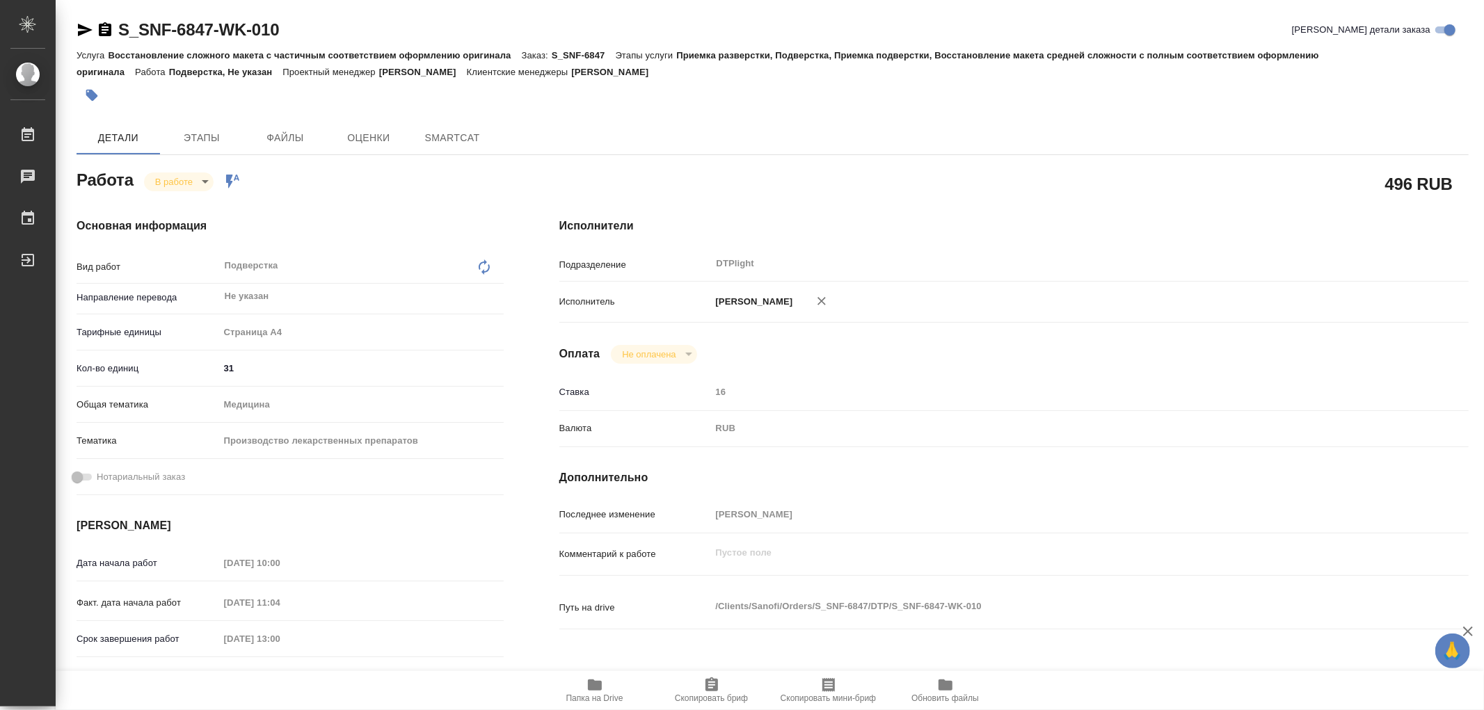
type textarea "x"
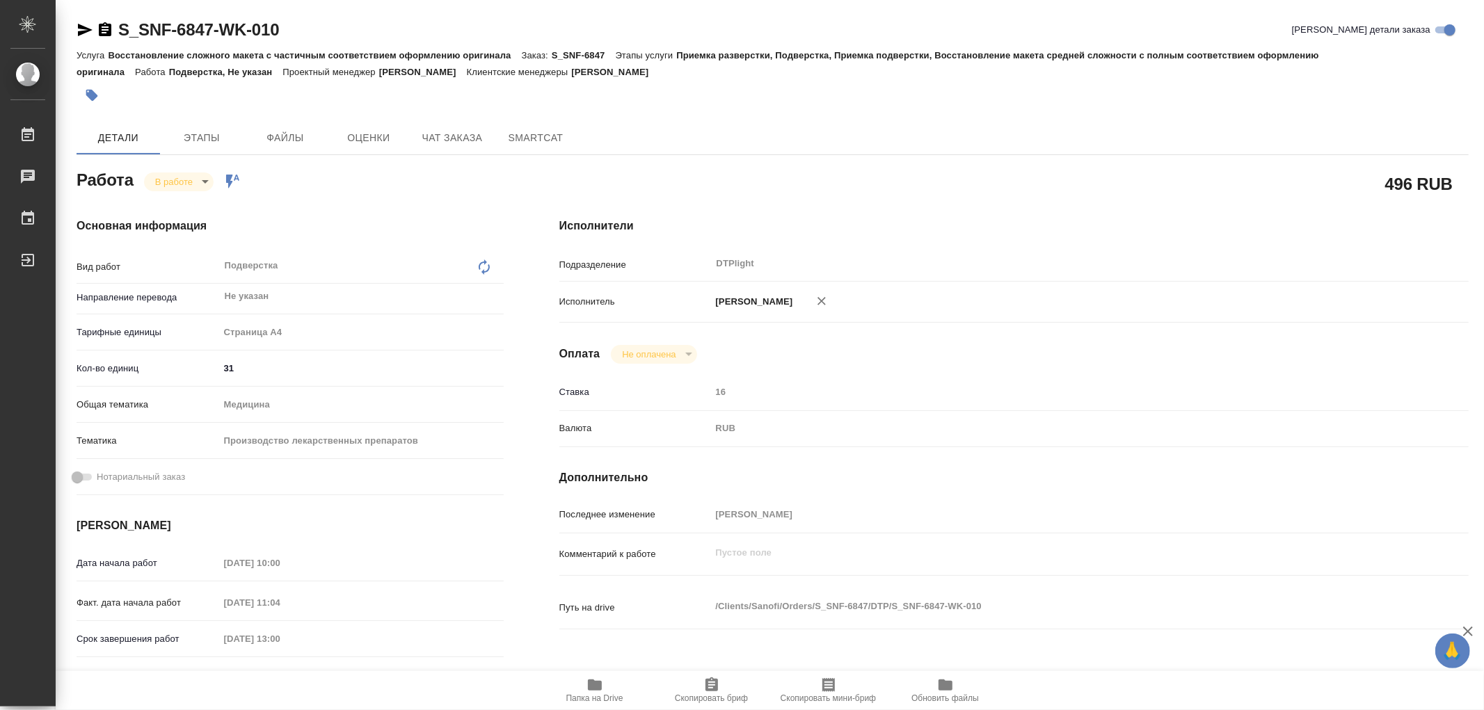
type textarea "x"
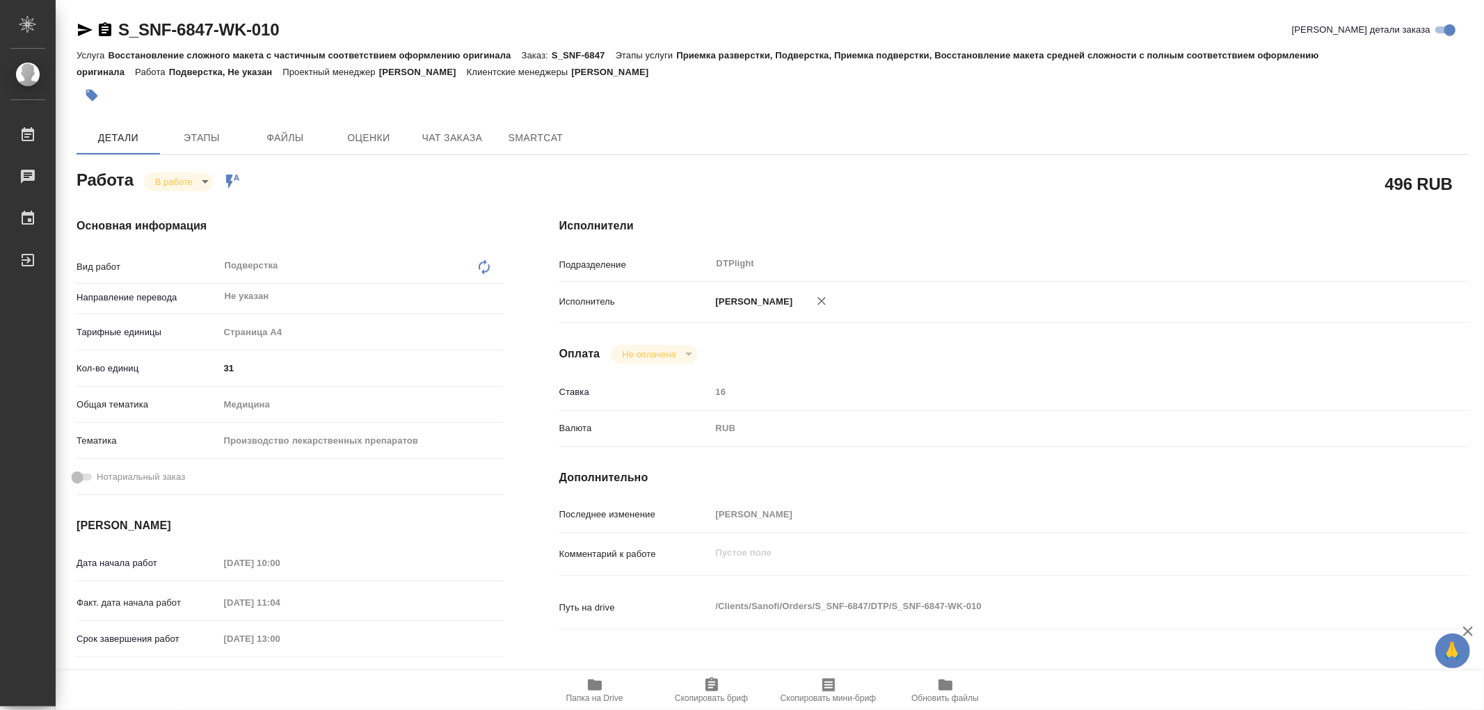
type textarea "x"
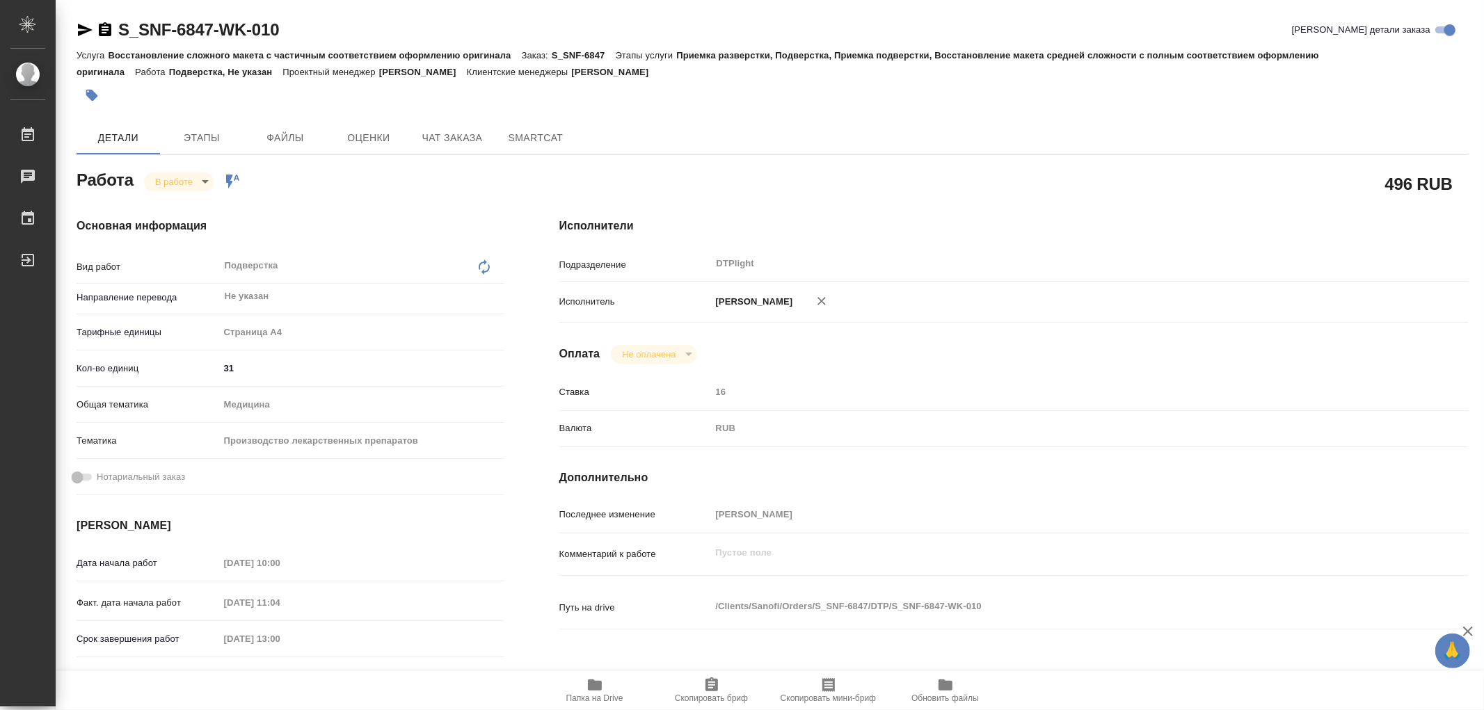
click at [598, 686] on icon "button" at bounding box center [595, 685] width 14 height 11
type textarea "x"
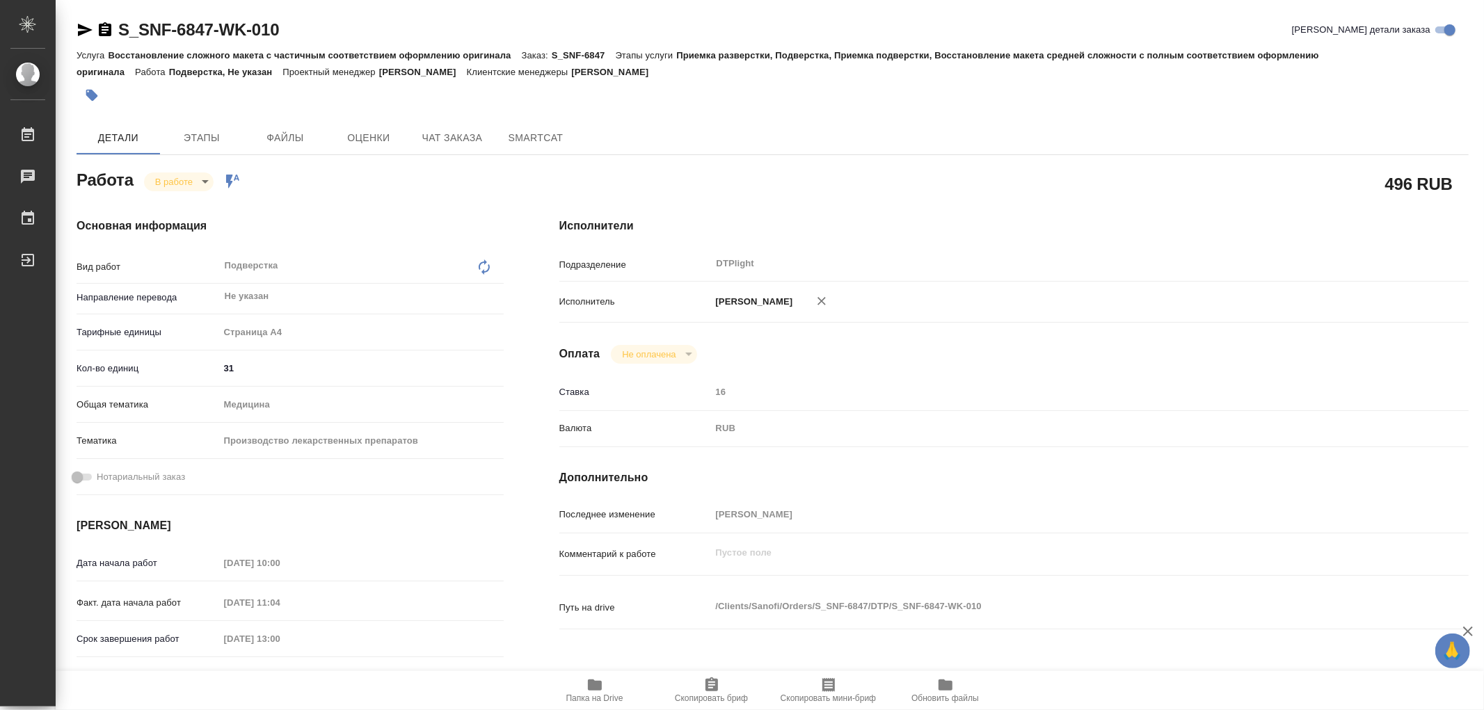
type textarea "x"
click at [186, 177] on body "🙏 .cls-1 fill:#fff; AWATERA Работы 0 Чаты График Выйти S_SNF-6847-WK-010 Кратко…" at bounding box center [742, 355] width 1484 height 710
click at [183, 205] on button "Выполнен" at bounding box center [180, 205] width 51 height 15
type textarea "x"
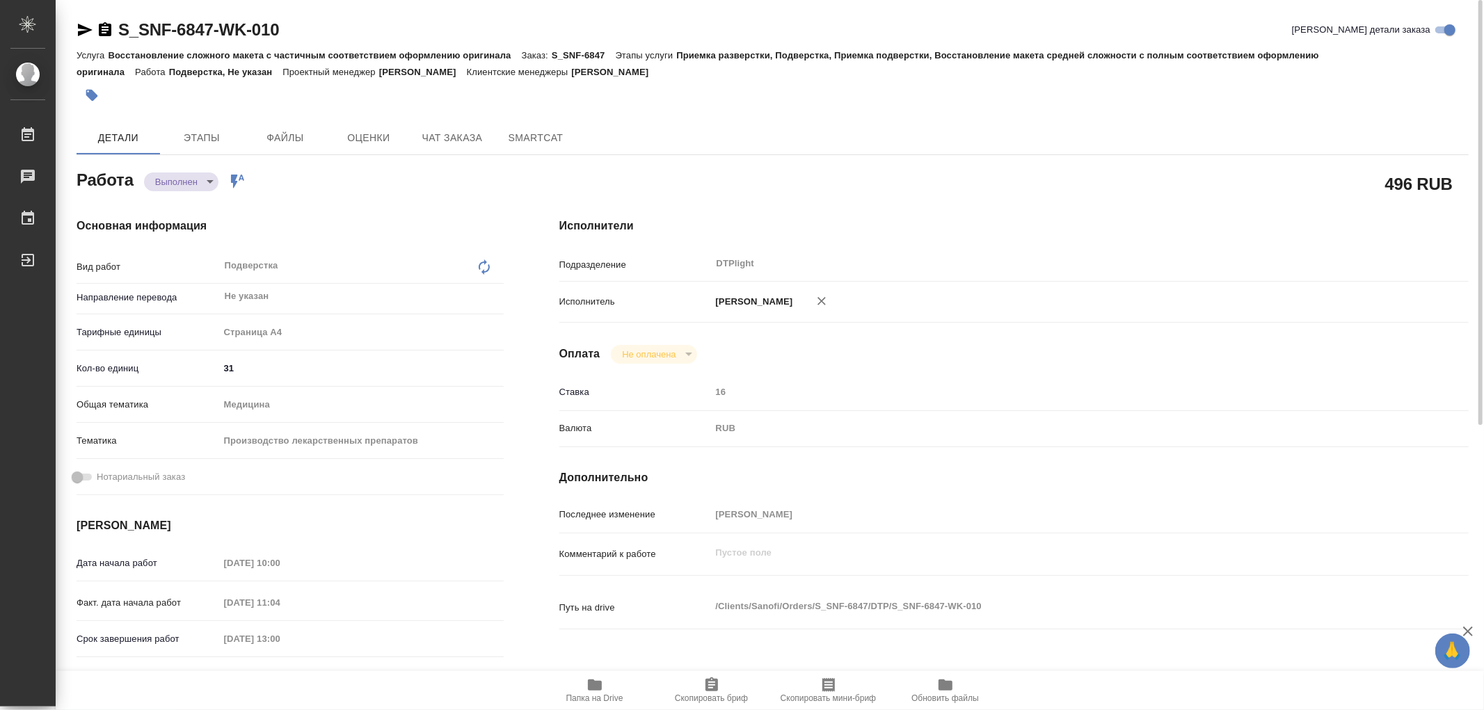
type textarea "x"
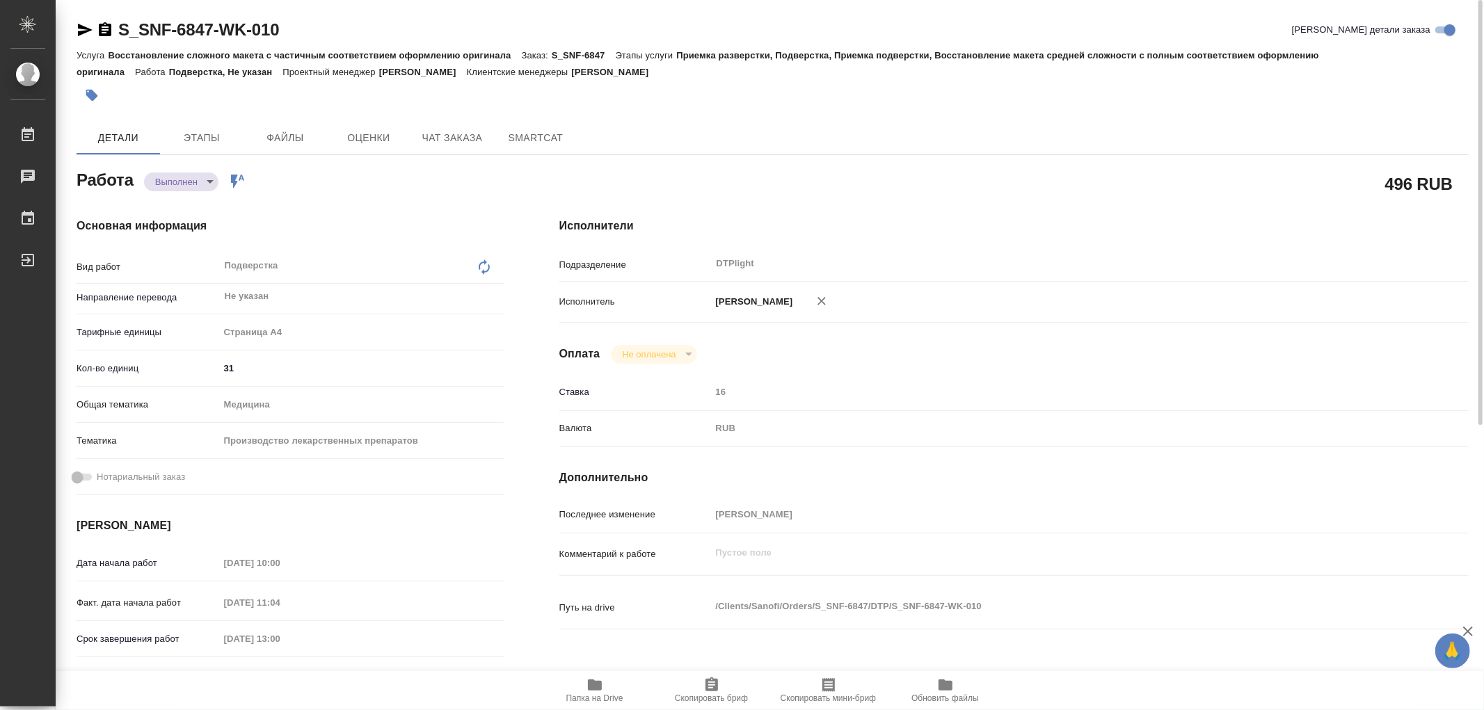
type textarea "x"
